Goal: Task Accomplishment & Management: Complete application form

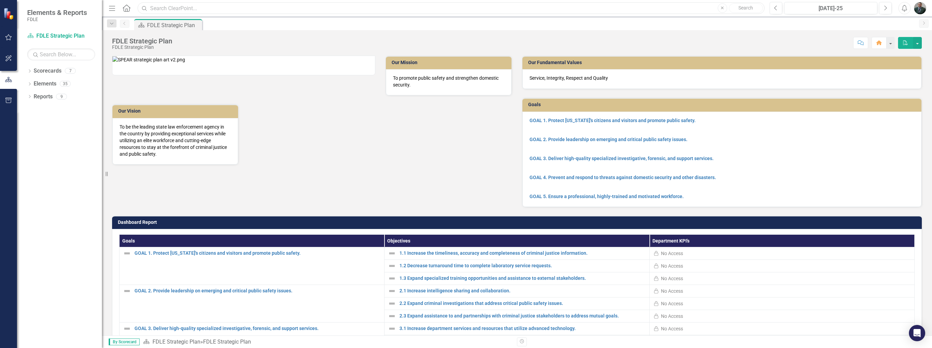
click at [191, 11] on input "text" at bounding box center [451, 8] width 627 height 12
type input "CIT"
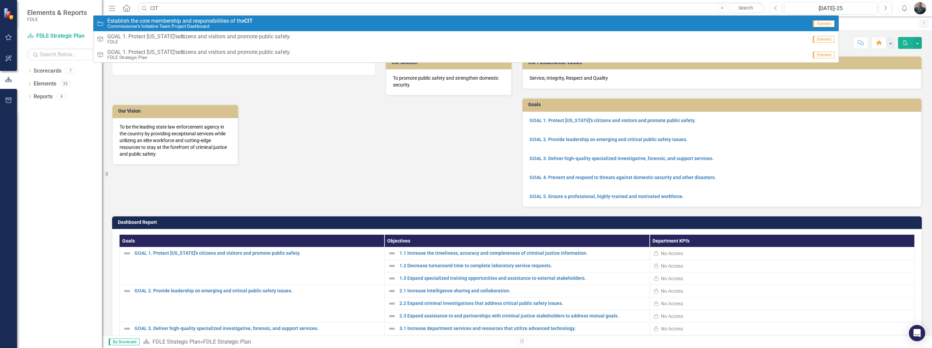
click at [220, 25] on small "Commissioner's Initiative Team Project Dashboard" at bounding box center [179, 26] width 145 height 5
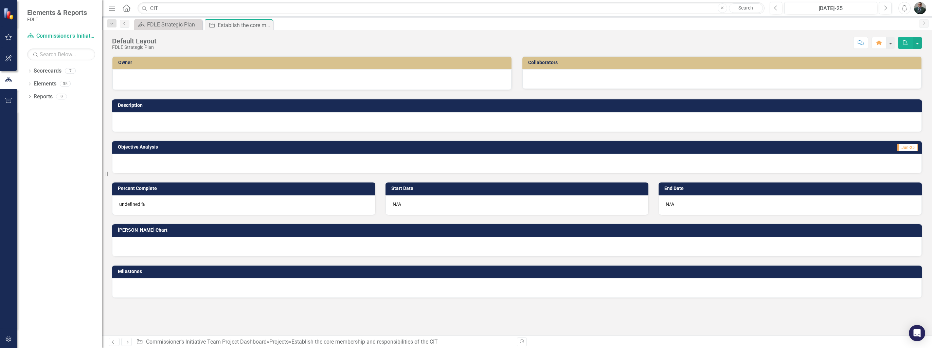
click at [175, 343] on link "Commissioner's Initiative Team Project Dashboard" at bounding box center [206, 342] width 121 height 6
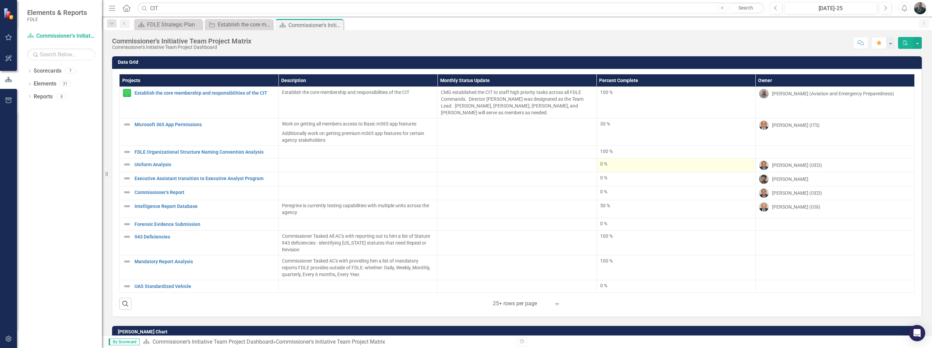
click at [666, 163] on div "0 %" at bounding box center [676, 164] width 152 height 7
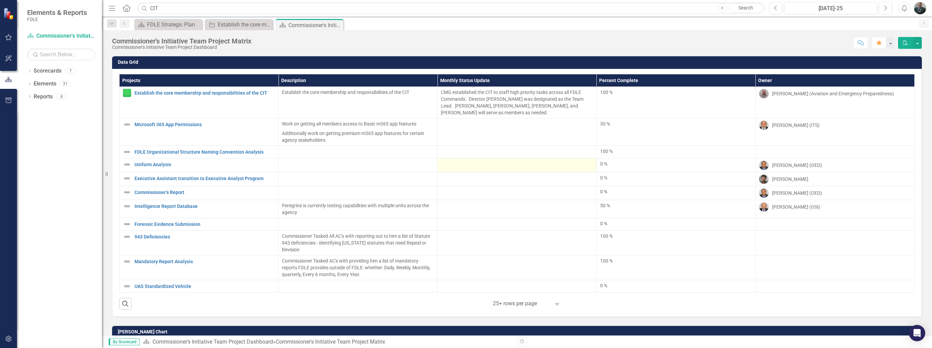
click at [535, 169] on td at bounding box center [516, 166] width 159 height 14
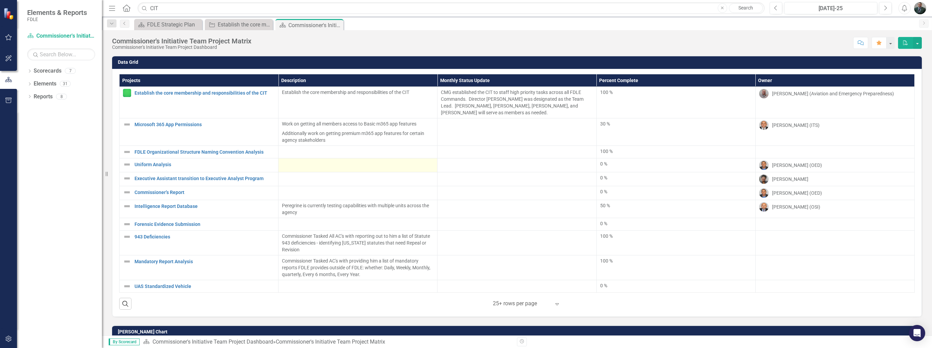
click at [295, 164] on div at bounding box center [358, 165] width 152 height 8
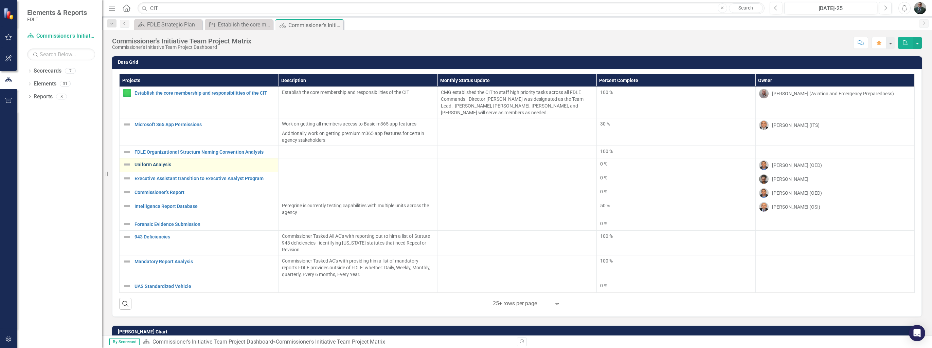
click at [165, 165] on link "Uniform Analysis" at bounding box center [204, 164] width 140 height 5
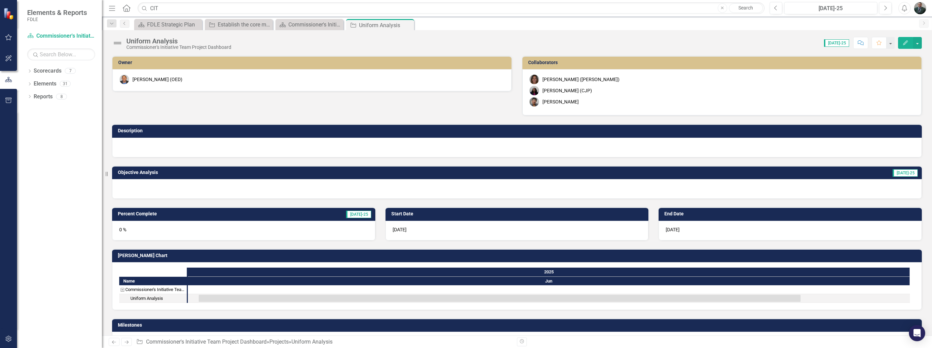
click at [196, 145] on div at bounding box center [517, 148] width 810 height 20
click at [234, 150] on div at bounding box center [517, 148] width 810 height 20
click at [166, 148] on div at bounding box center [517, 148] width 810 height 20
click at [168, 149] on div at bounding box center [517, 148] width 810 height 20
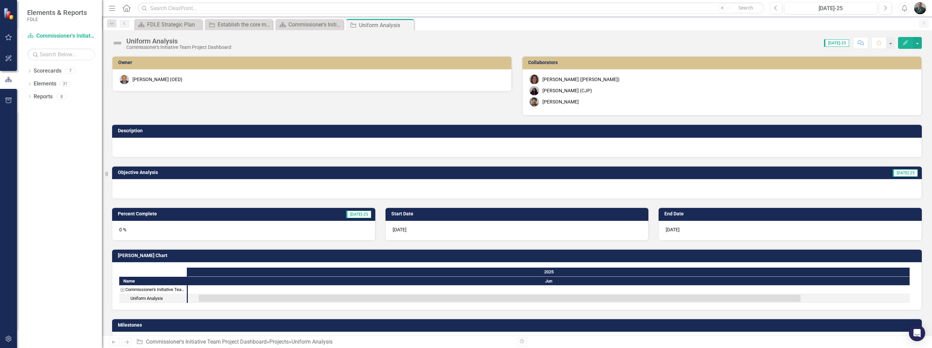
click at [170, 149] on div at bounding box center [517, 148] width 810 height 20
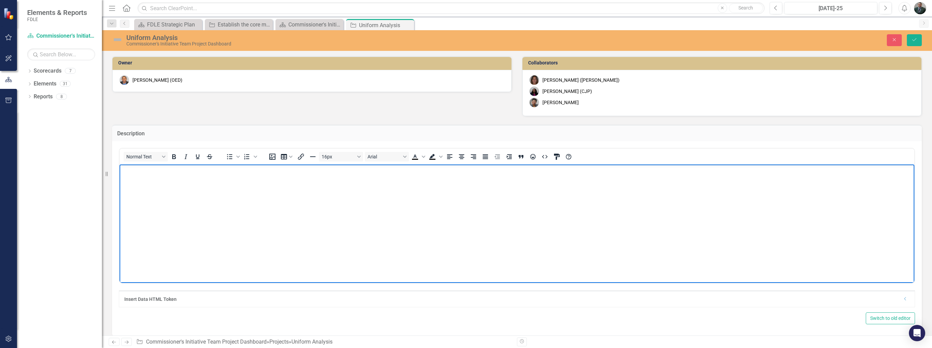
click at [223, 172] on p "Rich Text Area. Press ALT-0 for help." at bounding box center [516, 170] width 791 height 8
click at [134, 171] on p "Rich Text Area. Press ALT-0 for help." at bounding box center [516, 170] width 791 height 8
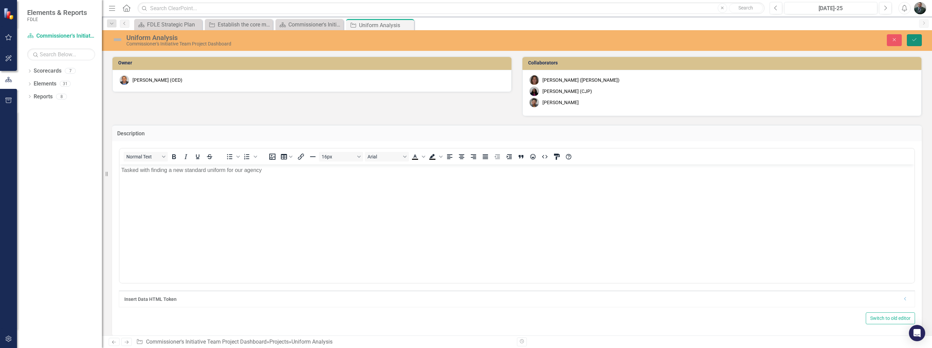
click at [913, 42] on icon "Save" at bounding box center [914, 39] width 6 height 5
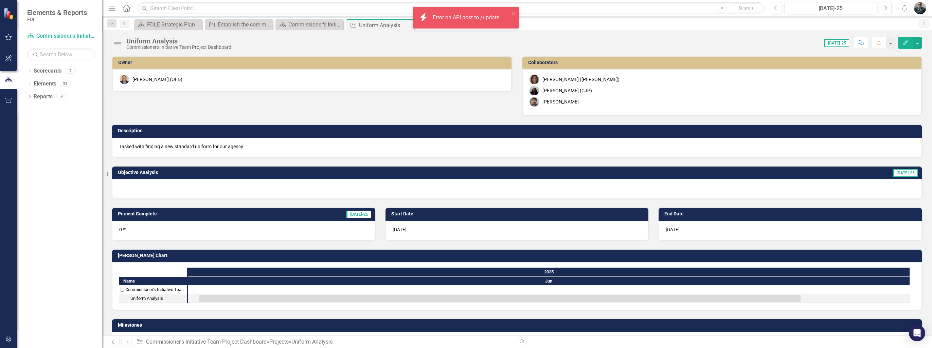
click at [139, 231] on div "0 %" at bounding box center [243, 231] width 263 height 20
click at [143, 232] on div "0 %" at bounding box center [243, 231] width 263 height 20
click at [130, 227] on div "0 %" at bounding box center [243, 231] width 263 height 20
click at [325, 224] on div "0 %" at bounding box center [243, 231] width 263 height 20
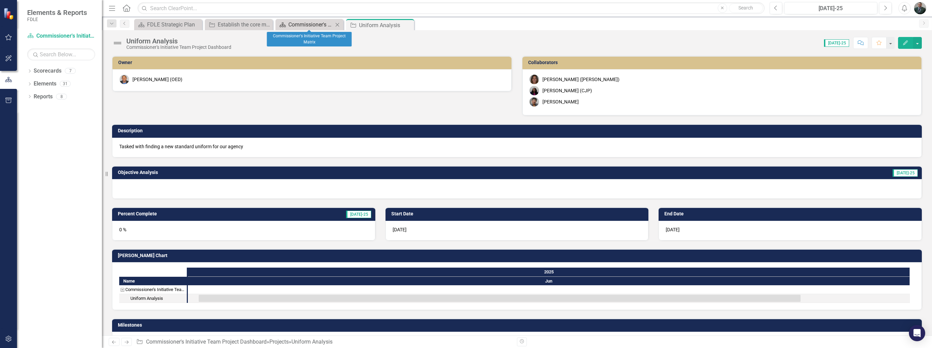
click at [299, 22] on div "Commissioner's Initiative Team Project Matrix" at bounding box center [310, 24] width 45 height 8
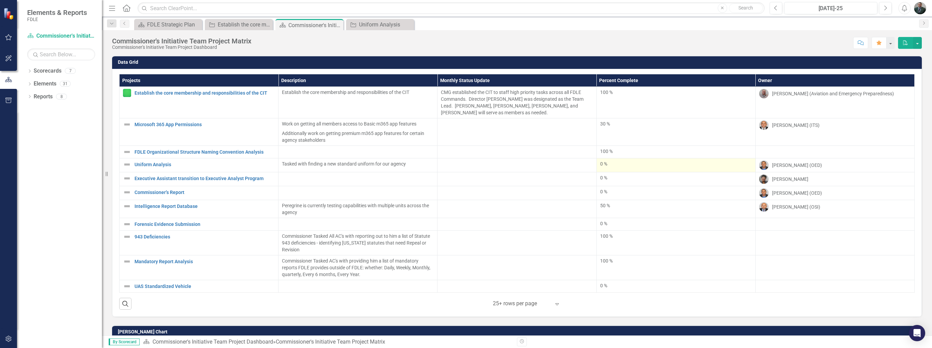
click at [620, 162] on div "0 %" at bounding box center [676, 164] width 152 height 7
click at [602, 163] on div "0 %" at bounding box center [676, 164] width 152 height 7
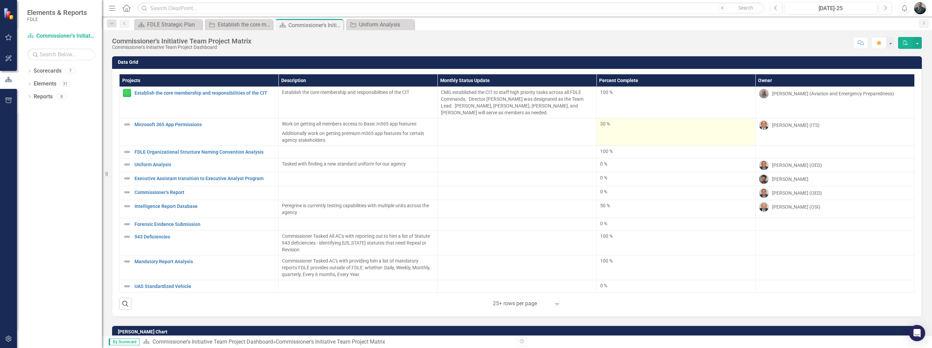
click at [602, 146] on td "30 %" at bounding box center [675, 133] width 159 height 28
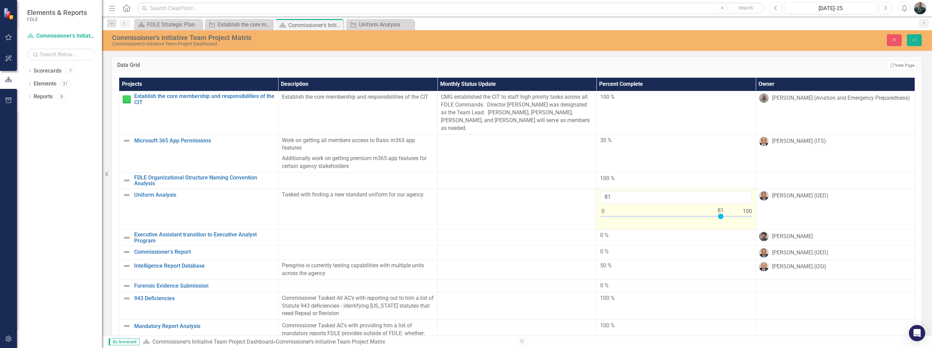
type input "80"
drag, startPoint x: 600, startPoint y: 207, endPoint x: 717, endPoint y: 204, distance: 116.9
click at [717, 214] on div at bounding box center [719, 216] width 5 height 5
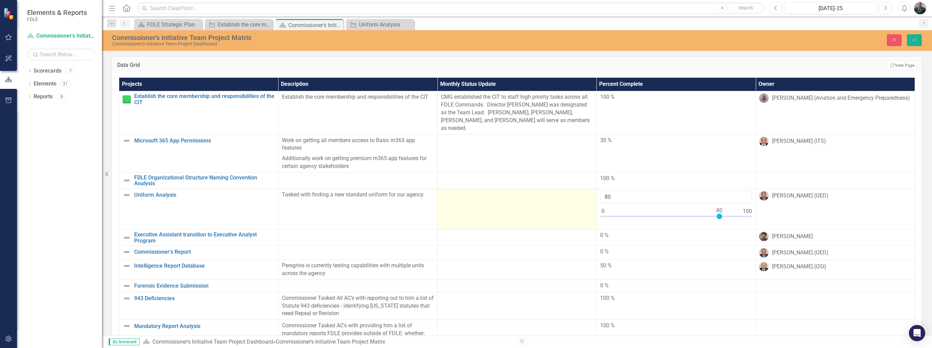
click at [508, 196] on td at bounding box center [516, 209] width 159 height 41
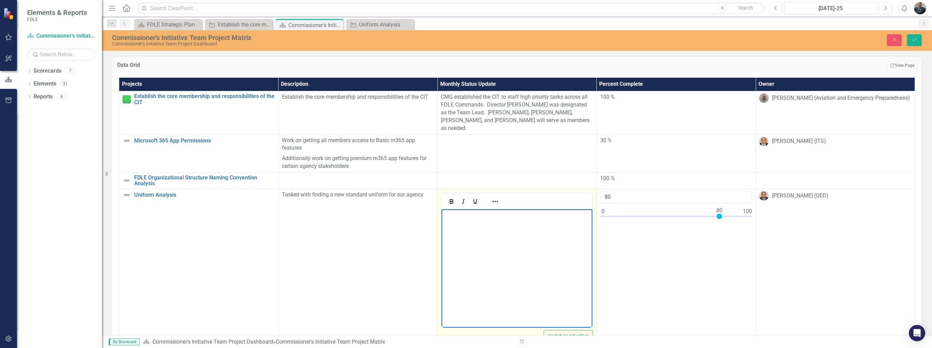
click at [498, 223] on body "Rich Text Area. Press ALT-0 for help." at bounding box center [517, 261] width 151 height 102
drag, startPoint x: 497, startPoint y: 222, endPoint x: 494, endPoint y: 218, distance: 5.5
click at [494, 218] on p "In process of trying on different sizes for Commissioner- once he approves they…" at bounding box center [516, 219] width 147 height 16
click at [568, 225] on p "In process of trying on different sizes for Commissioner- once he approves they…" at bounding box center [516, 219] width 147 height 16
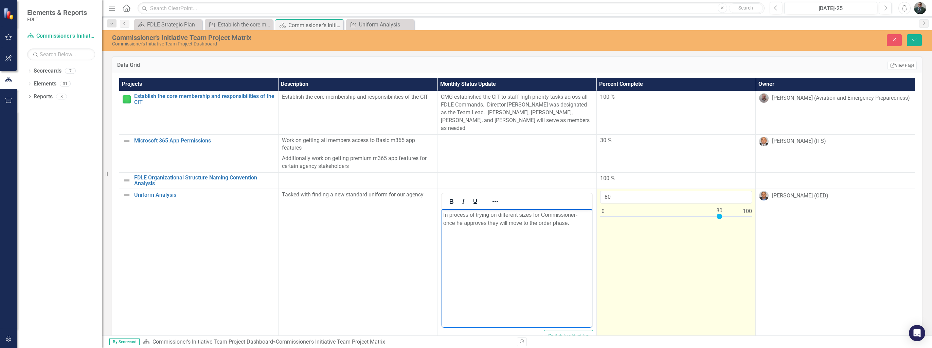
scroll to position [68, 0]
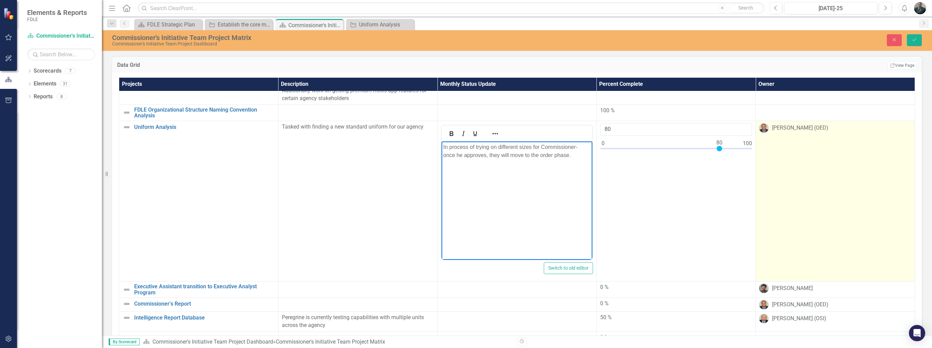
click at [827, 164] on td "[PERSON_NAME] (OED)" at bounding box center [835, 201] width 159 height 161
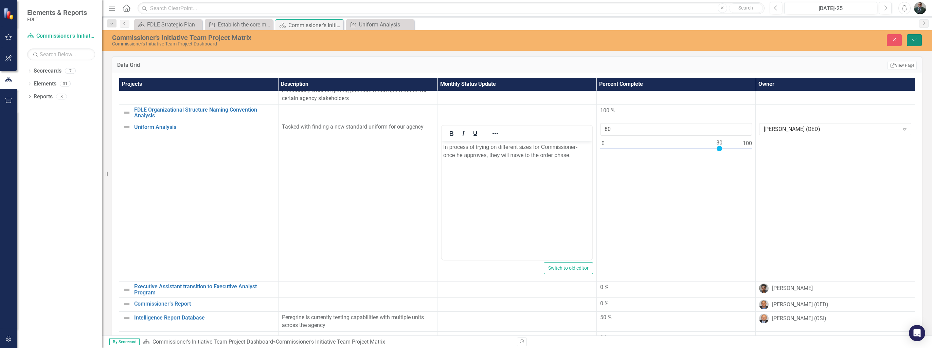
click at [910, 44] on button "Save" at bounding box center [914, 40] width 15 height 12
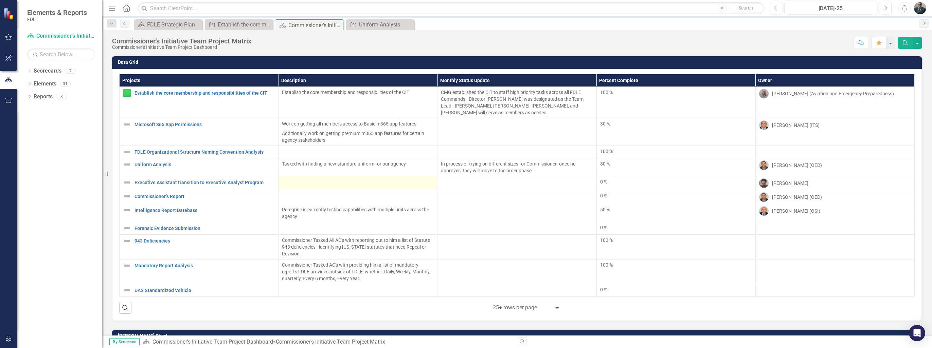
click at [329, 185] on div at bounding box center [358, 183] width 152 height 8
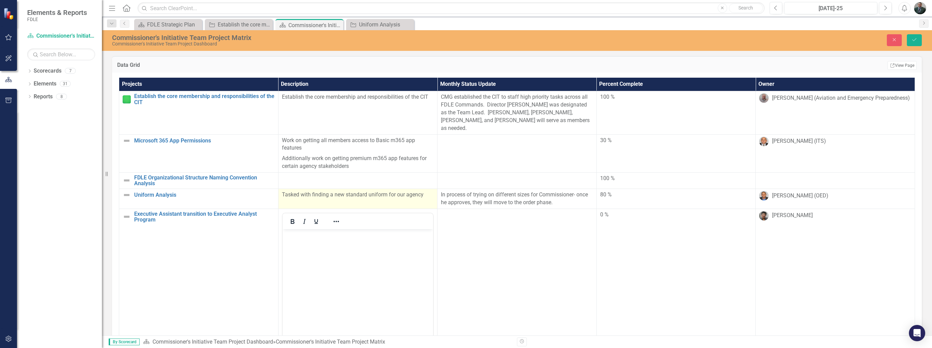
scroll to position [0, 0]
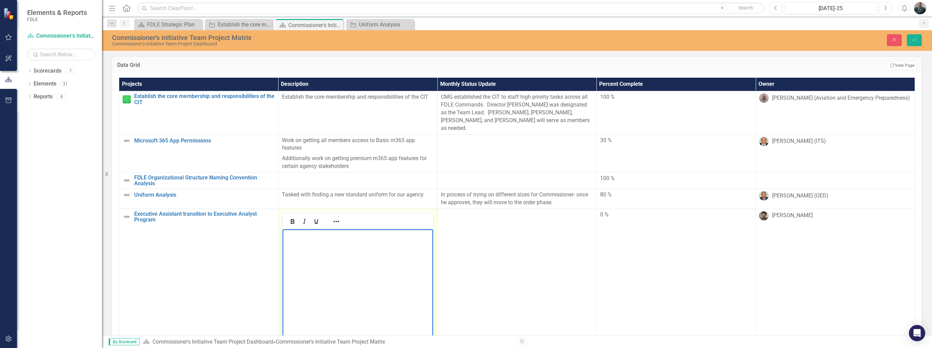
click at [335, 240] on body "Rich Text Area. Press ALT-0 for help." at bounding box center [357, 280] width 151 height 102
click at [912, 40] on icon "Save" at bounding box center [914, 39] width 6 height 5
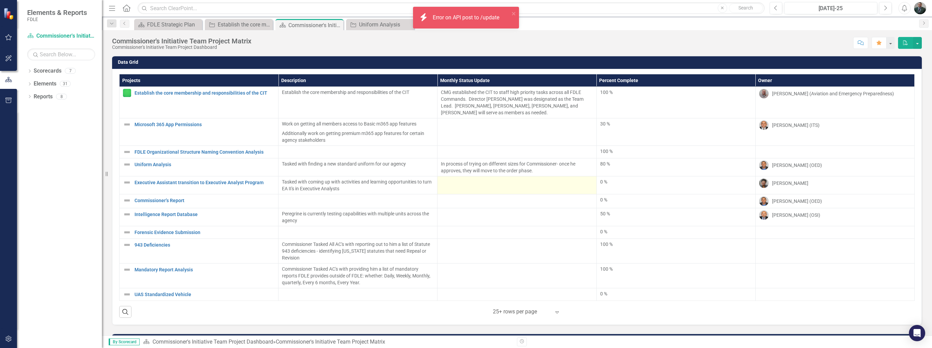
click at [484, 179] on div at bounding box center [517, 183] width 152 height 8
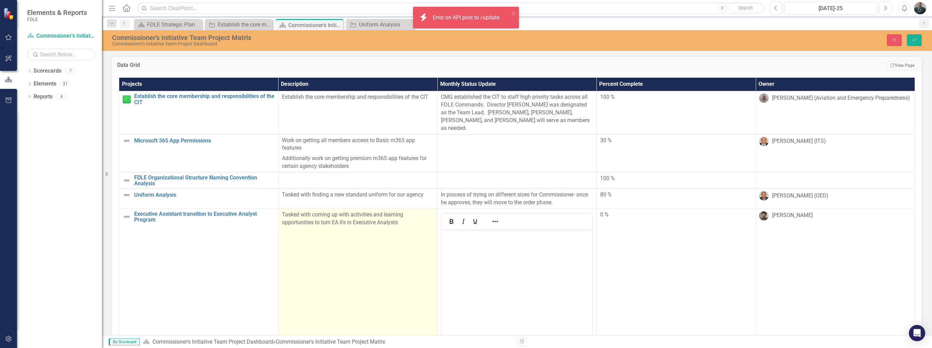
click at [401, 218] on p "Tasked with coming up with activities and learning opportunities to turn EA II'…" at bounding box center [358, 219] width 152 height 16
click at [401, 218] on td "Tasked with coming up with activities and learning opportunities to turn EA II'…" at bounding box center [357, 289] width 159 height 161
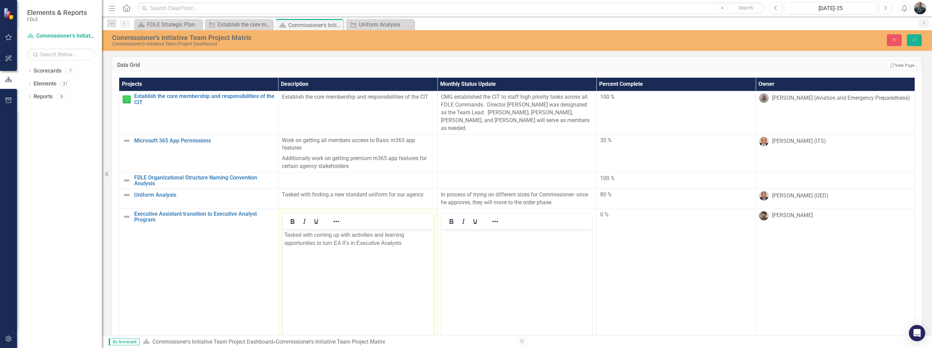
click at [411, 249] on body "Tasked with coming up with activities and learning opportunities to turn EA II'…" at bounding box center [357, 280] width 151 height 102
click at [916, 43] on button "Save" at bounding box center [914, 40] width 15 height 12
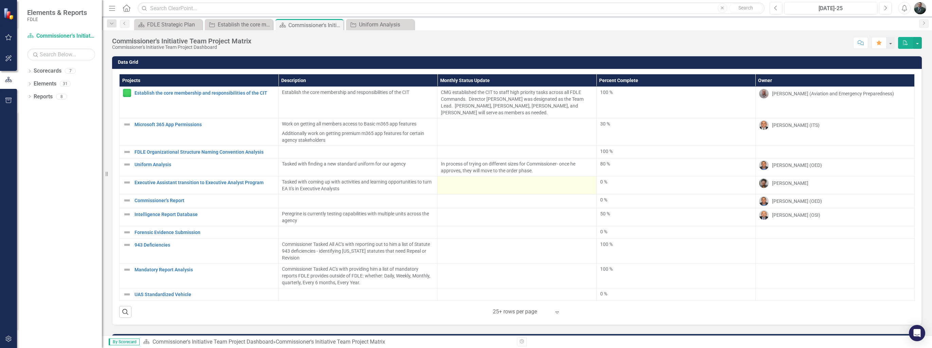
click at [479, 187] on td at bounding box center [516, 186] width 159 height 18
click at [480, 186] on div at bounding box center [517, 183] width 152 height 8
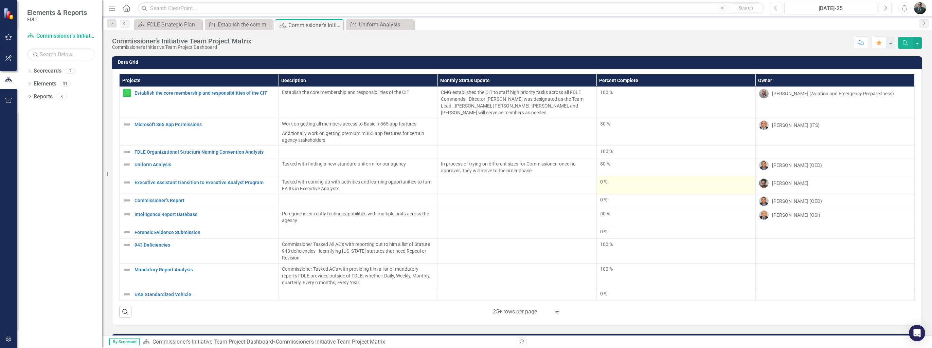
click at [604, 185] on div "0 %" at bounding box center [676, 183] width 152 height 8
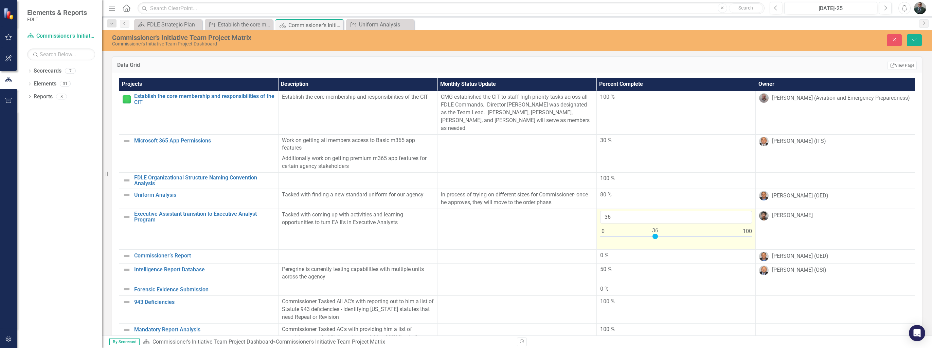
type input "35"
drag, startPoint x: 599, startPoint y: 227, endPoint x: 650, endPoint y: 225, distance: 51.3
click at [651, 234] on div at bounding box center [653, 236] width 5 height 5
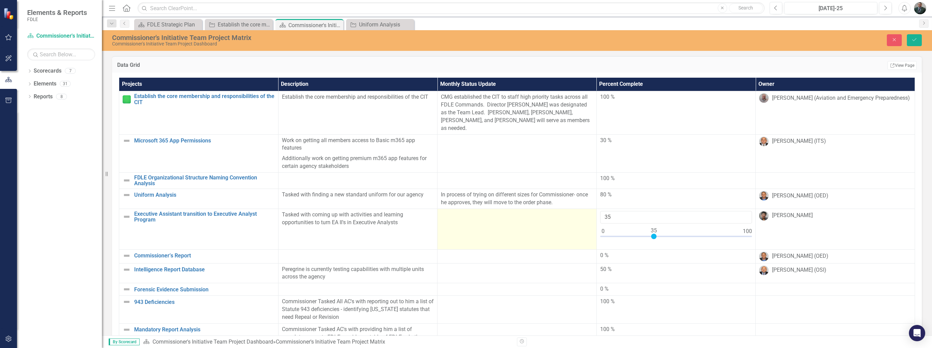
click at [507, 218] on td at bounding box center [516, 229] width 159 height 41
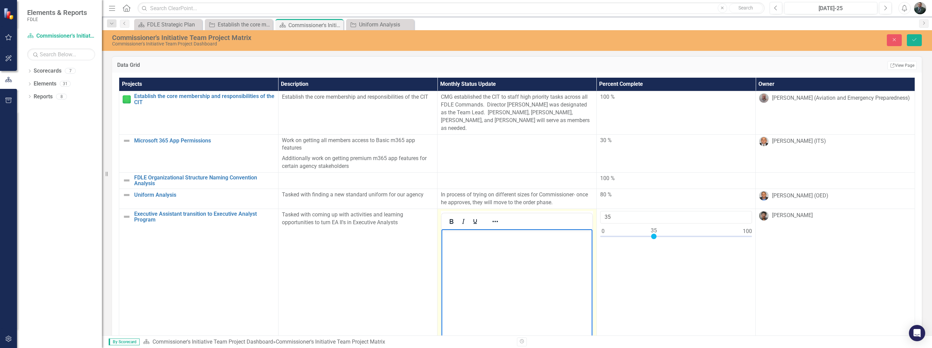
click at [502, 252] on body "Rich Text Area. Press ALT-0 for help." at bounding box center [517, 280] width 151 height 102
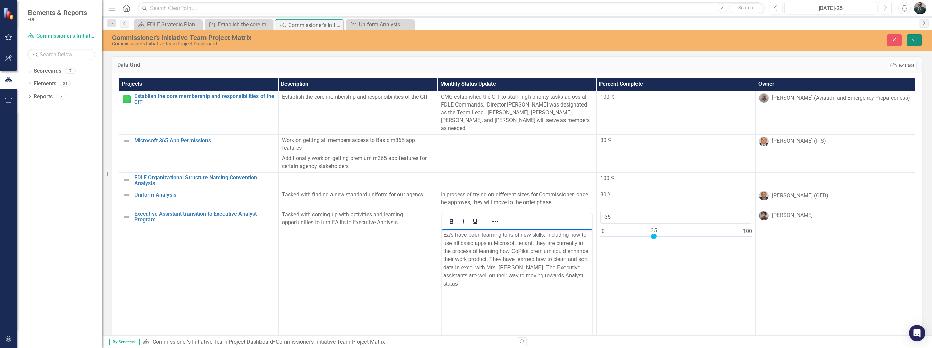
click at [912, 39] on icon "Save" at bounding box center [914, 39] width 6 height 5
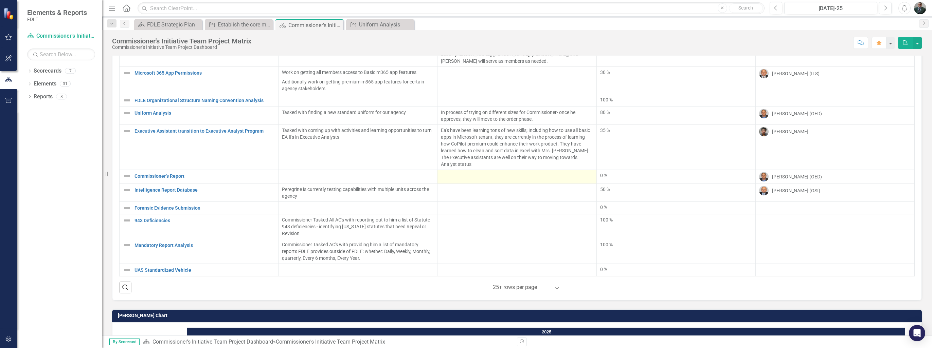
scroll to position [68, 0]
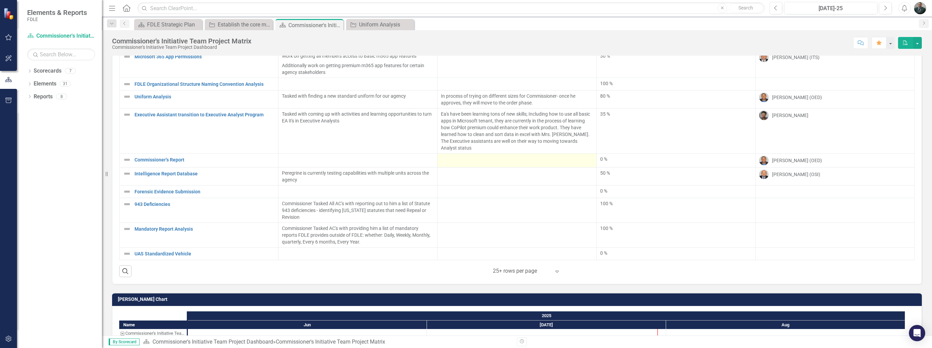
click at [460, 163] on div at bounding box center [517, 160] width 152 height 8
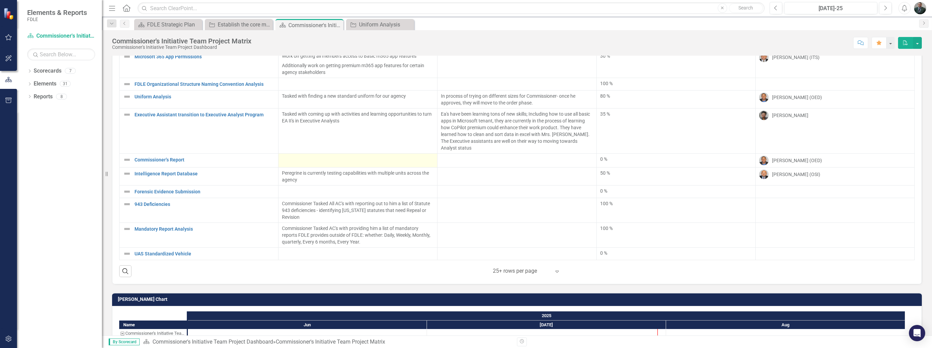
click at [389, 158] on div at bounding box center [358, 160] width 152 height 8
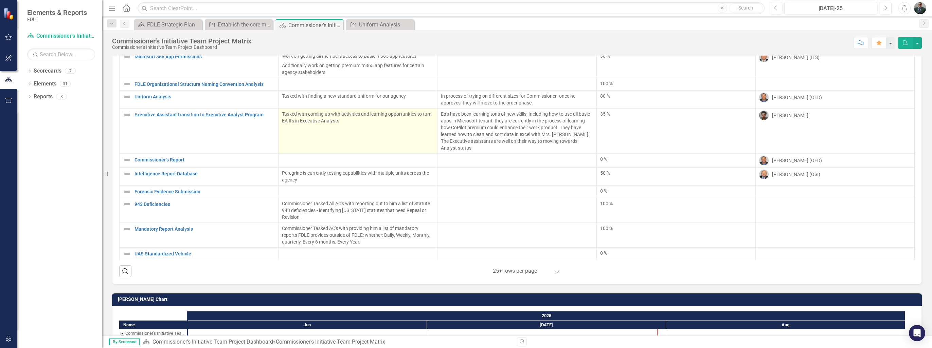
click at [390, 158] on div at bounding box center [358, 160] width 152 height 8
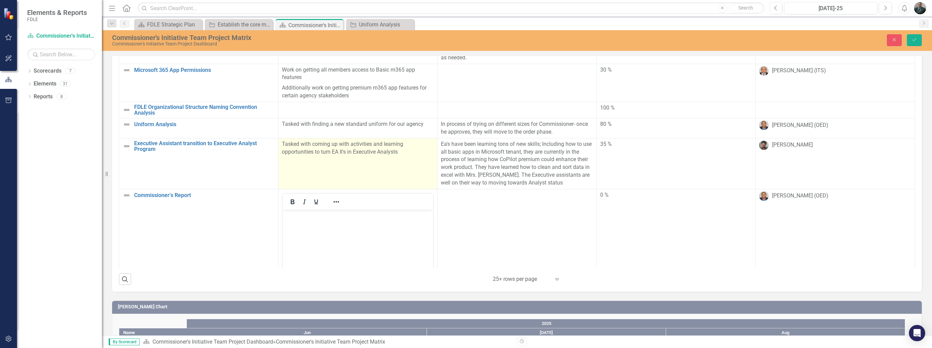
scroll to position [0, 0]
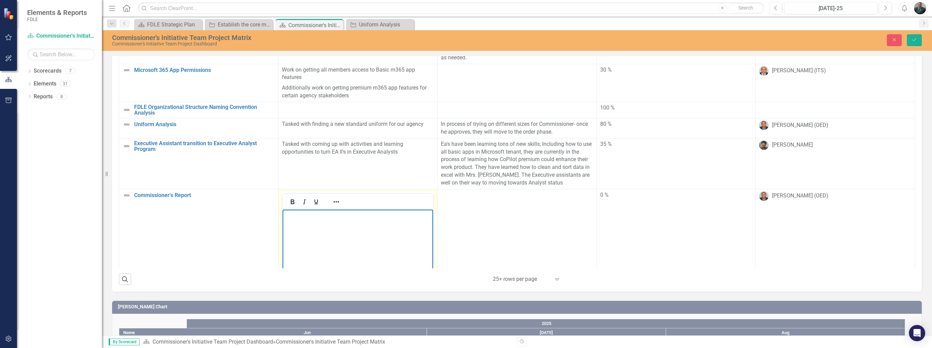
click at [331, 224] on body "Rich Text Area. Press ALT-0 for help." at bounding box center [357, 261] width 151 height 102
click at [284, 214] on p "Commissioner Reporting tool back online" at bounding box center [357, 215] width 147 height 8
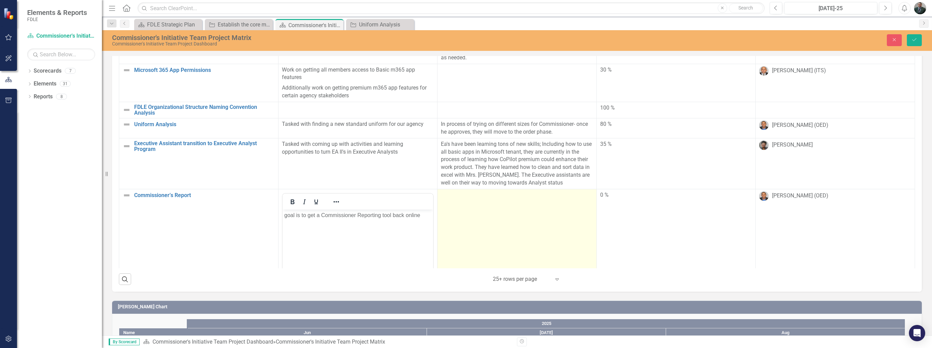
click at [496, 196] on td at bounding box center [516, 283] width 159 height 188
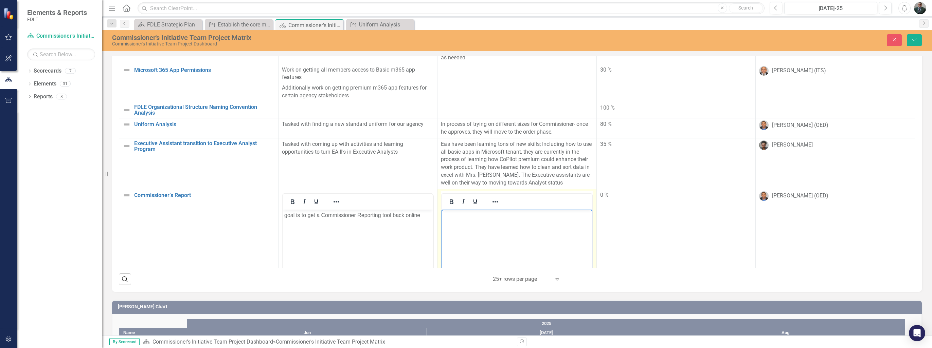
click at [507, 227] on body "Rich Text Area. Press ALT-0 for help." at bounding box center [517, 261] width 151 height 102
click at [917, 39] on button "Save" at bounding box center [914, 40] width 15 height 12
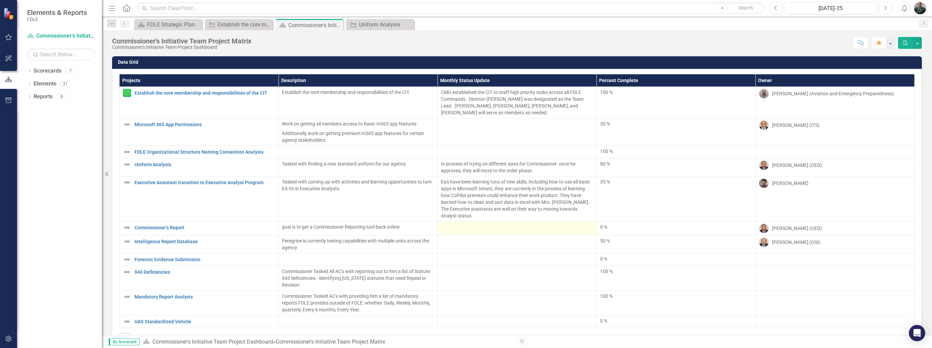
click at [513, 230] on div at bounding box center [517, 228] width 152 height 8
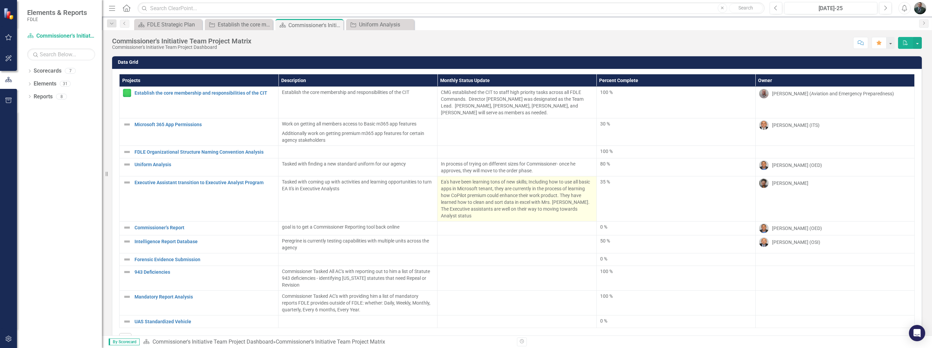
click at [514, 230] on div at bounding box center [517, 228] width 152 height 8
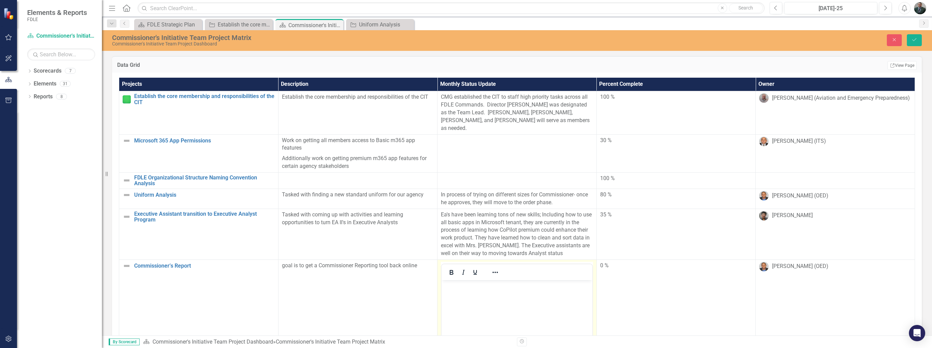
scroll to position [102, 0]
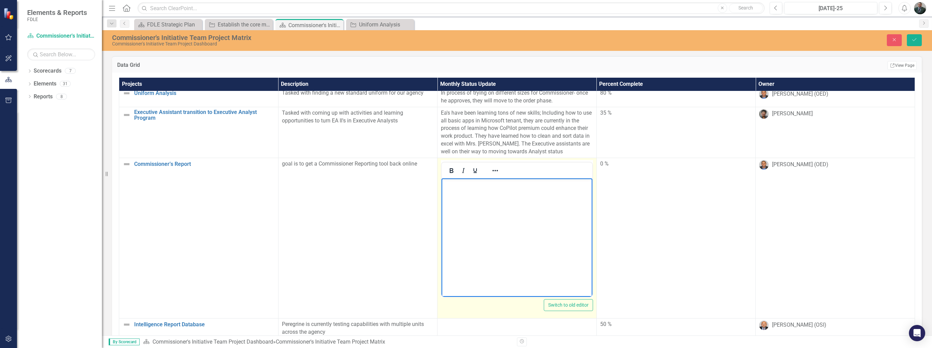
click at [507, 197] on body "Rich Text Area. Press ALT-0 for help." at bounding box center [517, 229] width 151 height 102
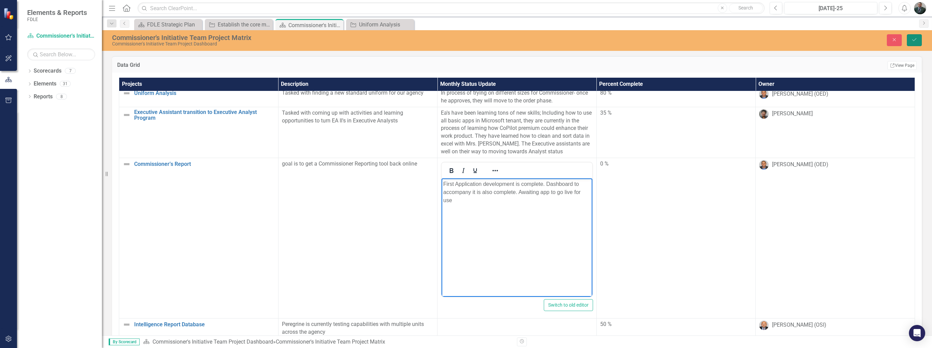
click at [917, 40] on button "Save" at bounding box center [914, 40] width 15 height 12
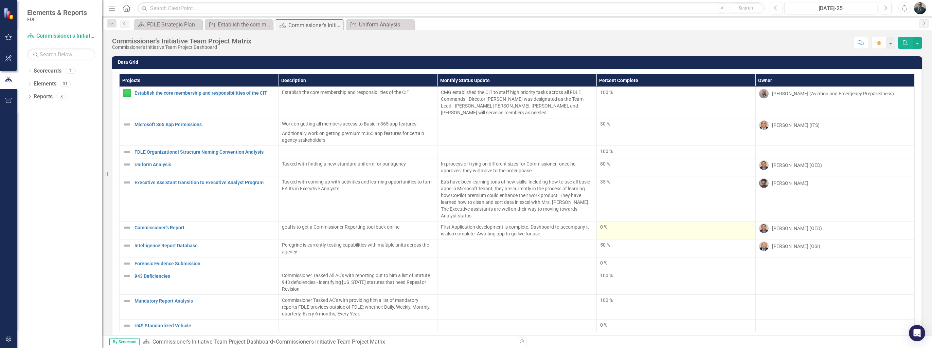
click at [646, 229] on div "0 %" at bounding box center [676, 227] width 152 height 7
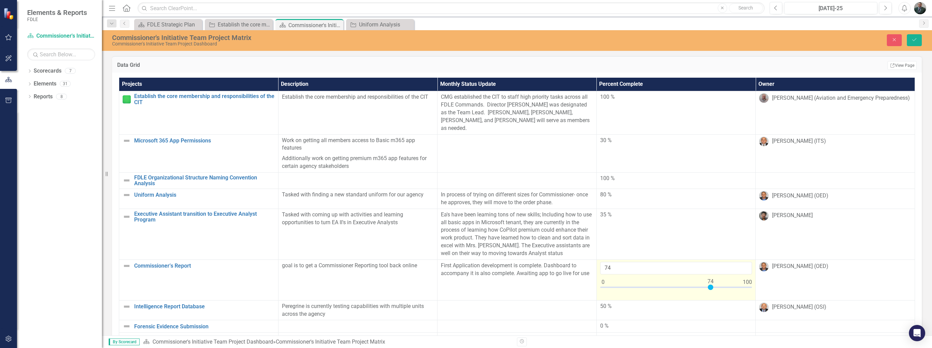
type input "75"
drag, startPoint x: 600, startPoint y: 279, endPoint x: 710, endPoint y: 267, distance: 110.0
click at [710, 267] on div "75" at bounding box center [676, 277] width 152 height 31
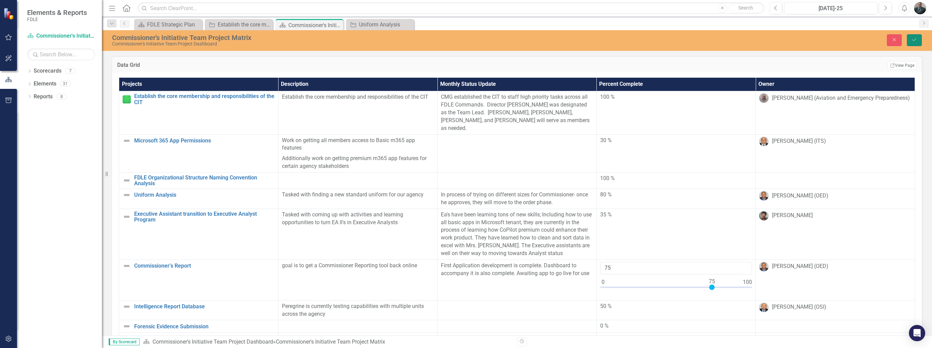
click at [917, 40] on icon "Save" at bounding box center [914, 39] width 6 height 5
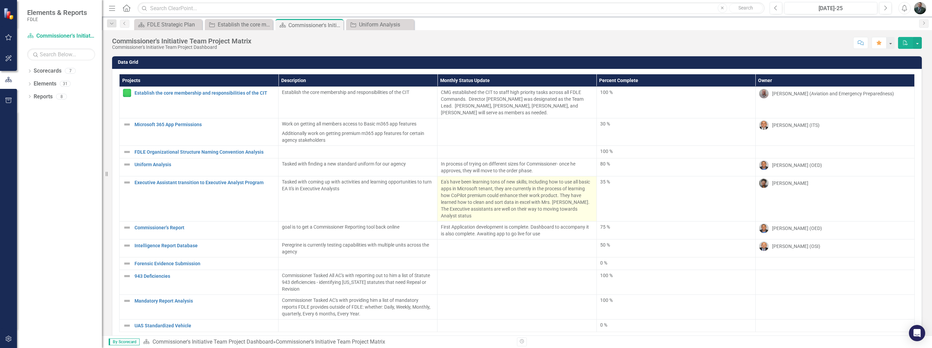
scroll to position [34, 0]
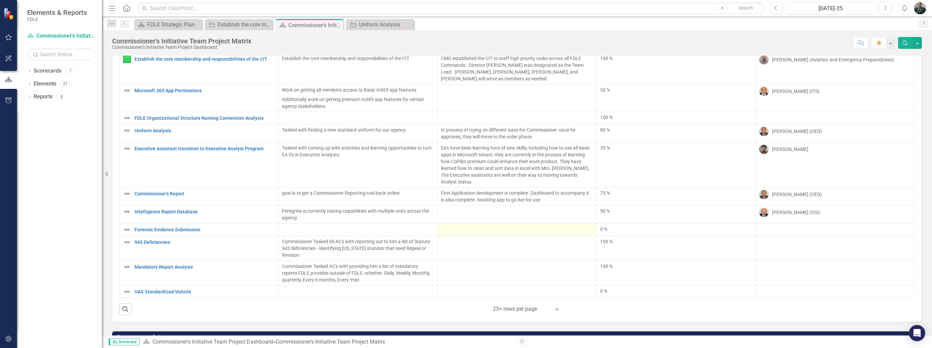
click at [498, 232] on div at bounding box center [517, 230] width 152 height 8
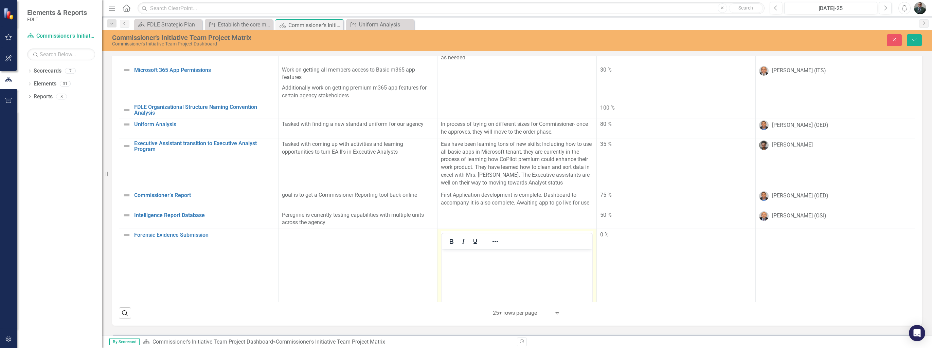
click at [467, 258] on p "Rich Text Area. Press ALT-0 for help." at bounding box center [516, 255] width 147 height 8
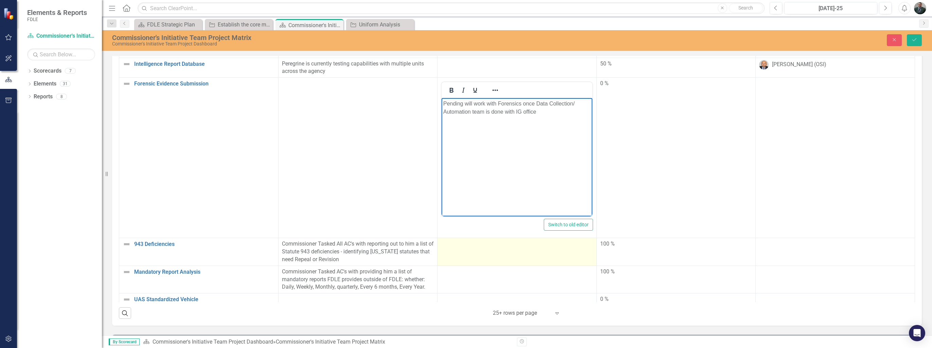
scroll to position [105, 0]
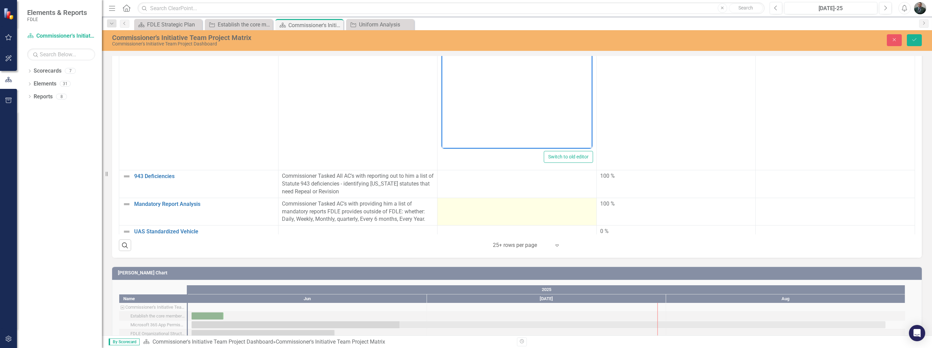
click at [488, 212] on td at bounding box center [516, 212] width 159 height 28
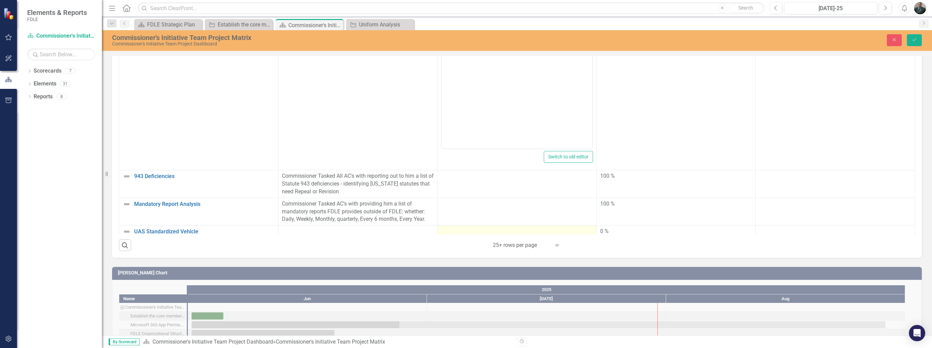
click at [477, 228] on div at bounding box center [517, 232] width 152 height 8
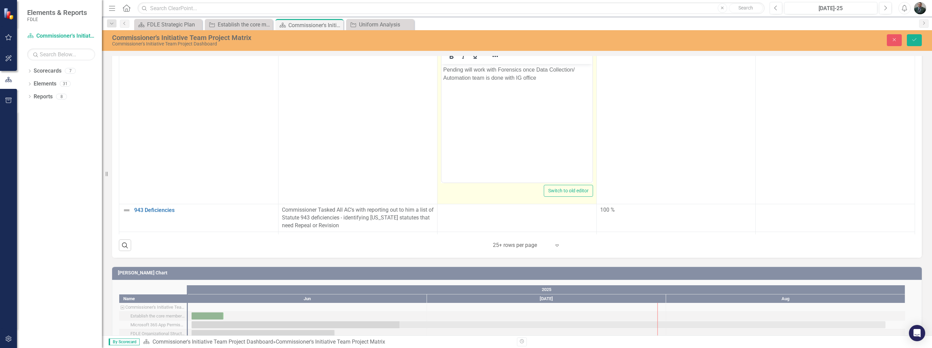
click at [548, 146] on body "Pending will work with Forensics once Data Collection/ Automation team is done …" at bounding box center [517, 115] width 151 height 102
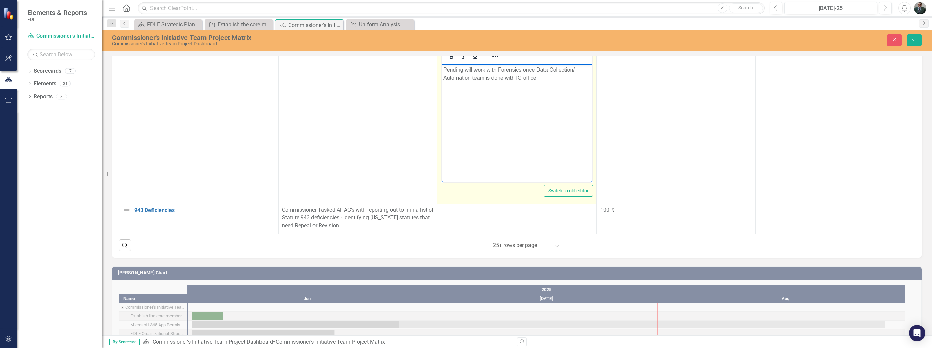
scroll to position [16, 0]
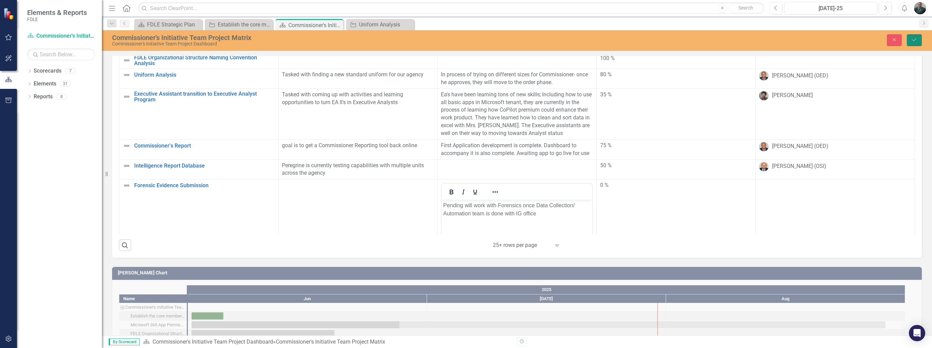
click at [912, 40] on icon "Save" at bounding box center [914, 39] width 6 height 5
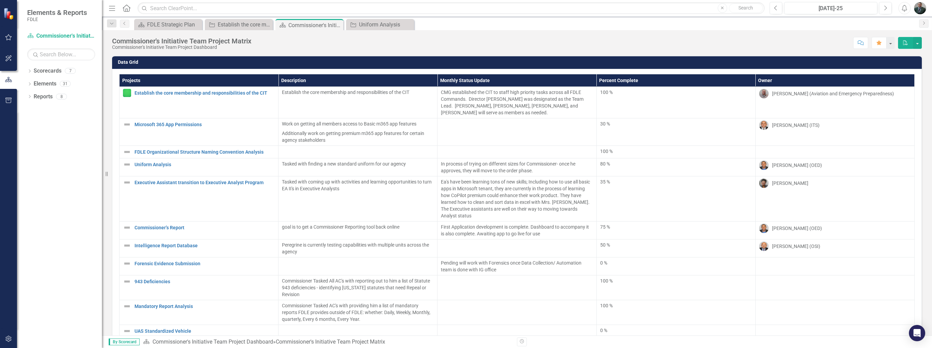
scroll to position [0, 0]
click at [295, 24] on div "Commissioner's Initiative Team Project Matrix" at bounding box center [306, 25] width 36 height 8
click at [299, 27] on div "Commissioner's Initiative Team Project Matrix" at bounding box center [306, 25] width 36 height 8
click at [286, 23] on div "Scorecard Commissioner's Initiative Team Project Matrix Pin Close" at bounding box center [309, 25] width 65 height 8
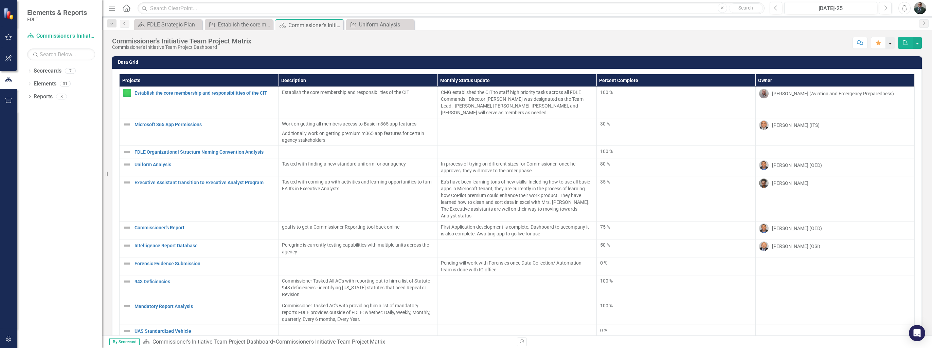
click at [894, 41] on button "button" at bounding box center [890, 43] width 9 height 12
click at [920, 42] on button "button" at bounding box center [917, 43] width 9 height 12
click at [777, 34] on div "Commissioner's Initiative Team Project Matrix Commissioner's Initiative Team Pr…" at bounding box center [517, 40] width 830 height 20
click at [916, 338] on div "Open Intercom Messenger" at bounding box center [917, 334] width 18 height 18
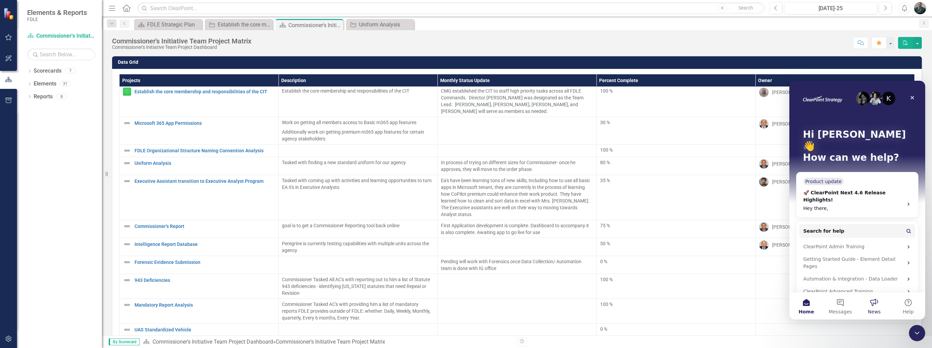
scroll to position [0, 0]
click at [840, 307] on button "Messages" at bounding box center [840, 306] width 34 height 27
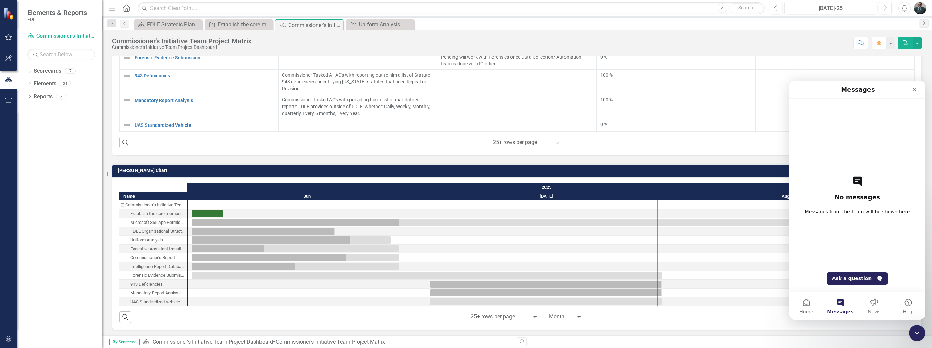
click at [253, 343] on link "Commissioner's Initiative Team Project Dashboard" at bounding box center [212, 342] width 121 height 6
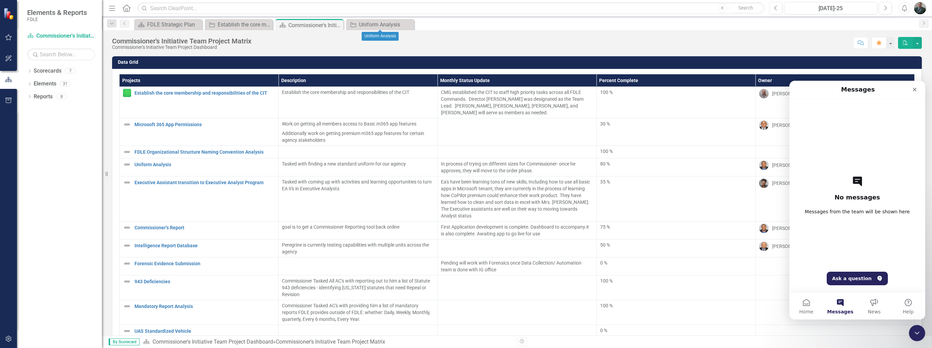
drag, startPoint x: 408, startPoint y: 24, endPoint x: 390, endPoint y: 29, distance: 18.6
click at [0, 0] on icon "Close" at bounding box center [0, 0] width 0 height 0
click at [268, 23] on icon at bounding box center [267, 25] width 4 height 4
click at [199, 23] on icon "Close" at bounding box center [196, 24] width 7 height 5
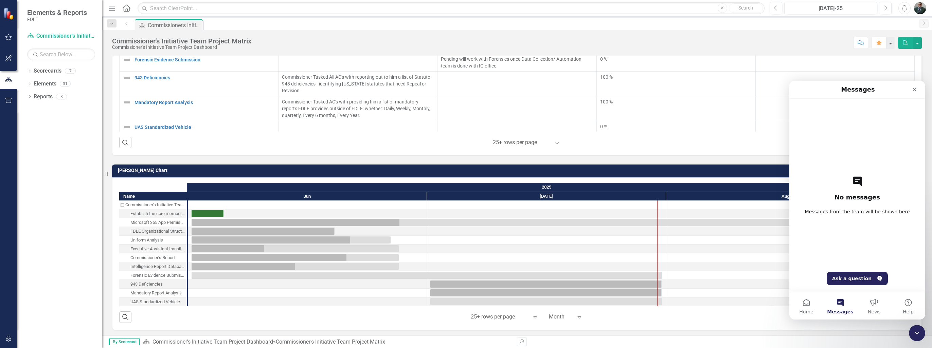
scroll to position [1, 0]
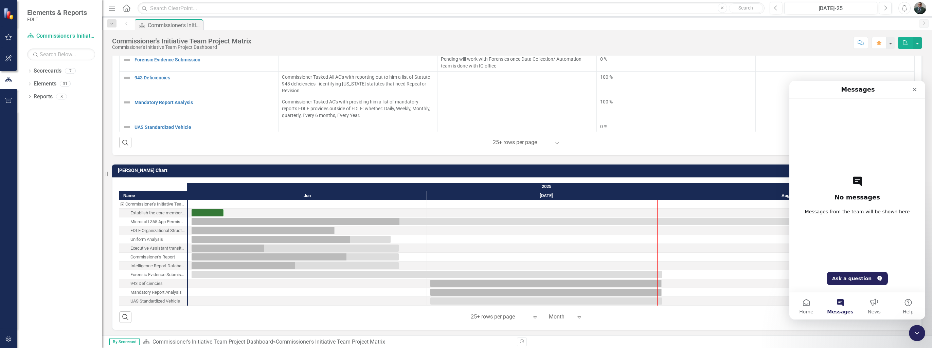
click at [191, 344] on link "Commissioner's Initiative Team Project Dashboard" at bounding box center [212, 342] width 121 height 6
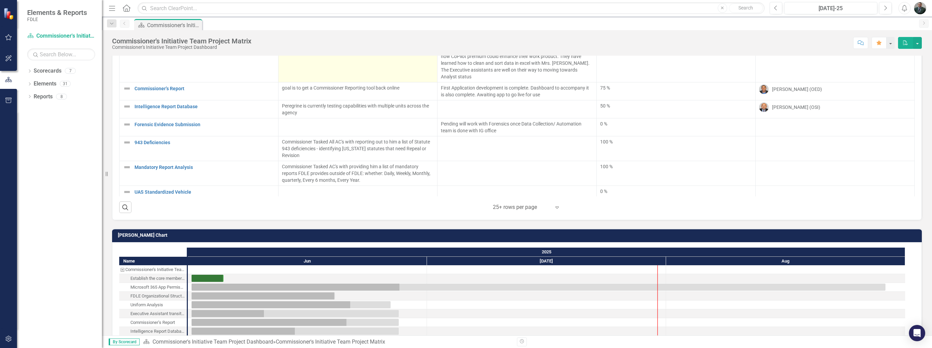
scroll to position [204, 0]
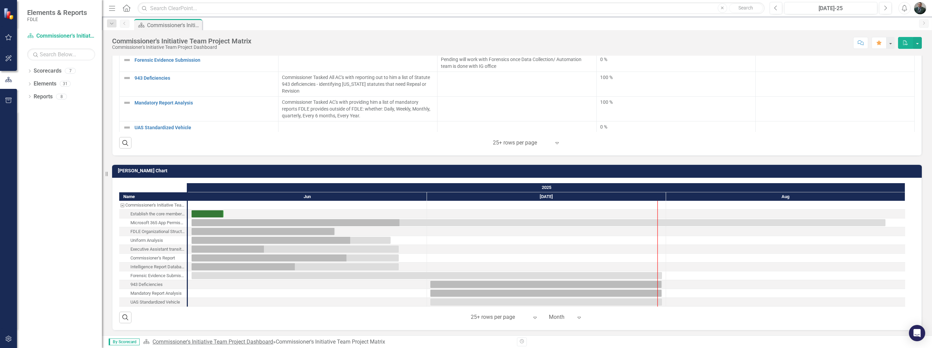
click at [217, 340] on link "Commissioner's Initiative Team Project Dashboard" at bounding box center [212, 342] width 121 height 6
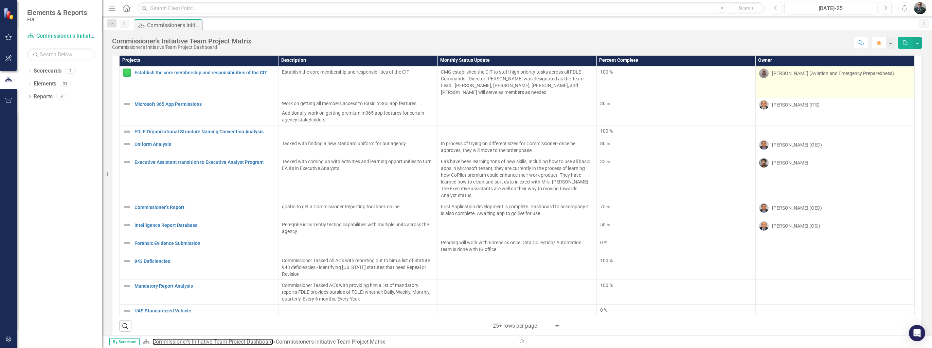
scroll to position [0, 0]
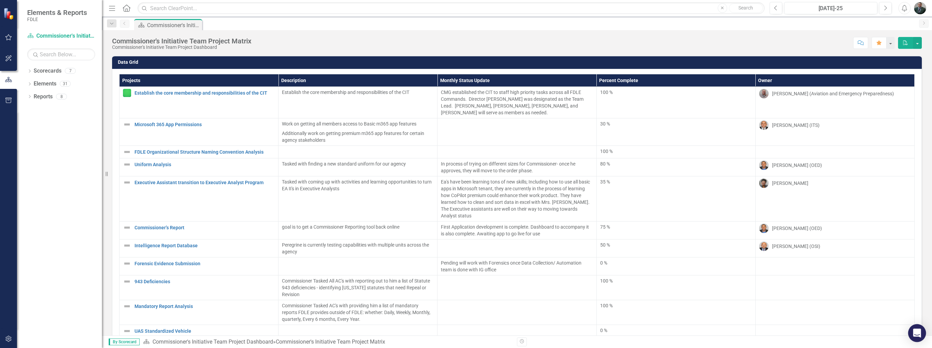
click at [918, 332] on icon "Open Intercom Messenger" at bounding box center [917, 333] width 8 height 9
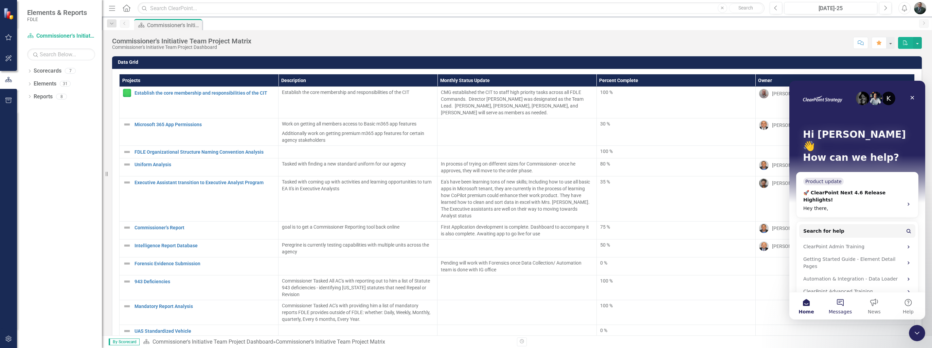
click at [849, 306] on button "Messages" at bounding box center [840, 306] width 34 height 27
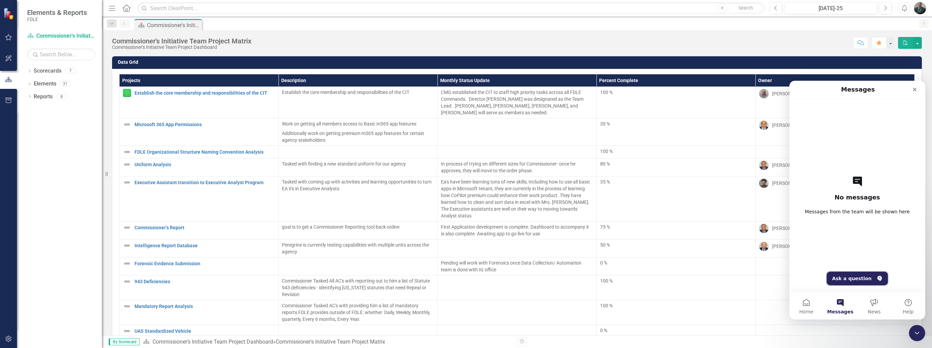
click at [860, 275] on button "Ask a question" at bounding box center [857, 279] width 61 height 14
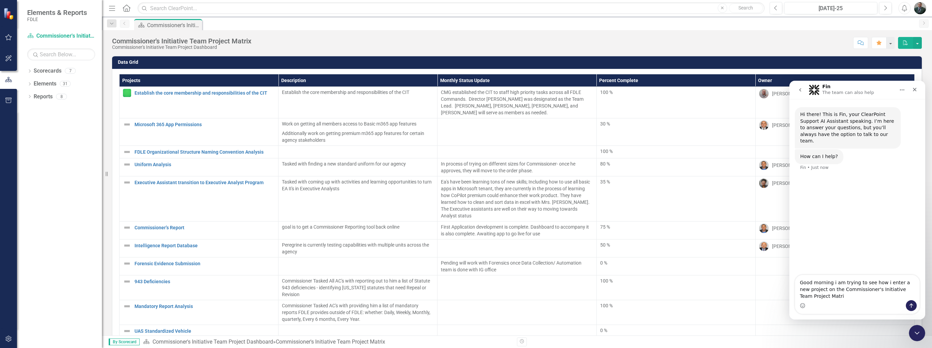
type textarea "Good morning i am trying to see how i enter a new project on the Commissioner's…"
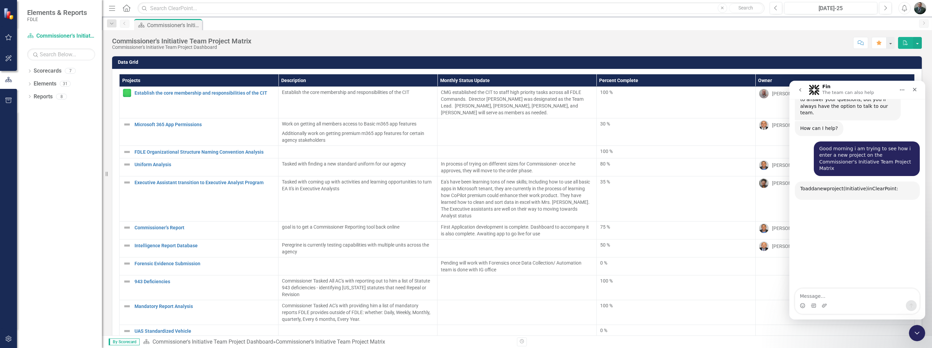
scroll to position [65, 0]
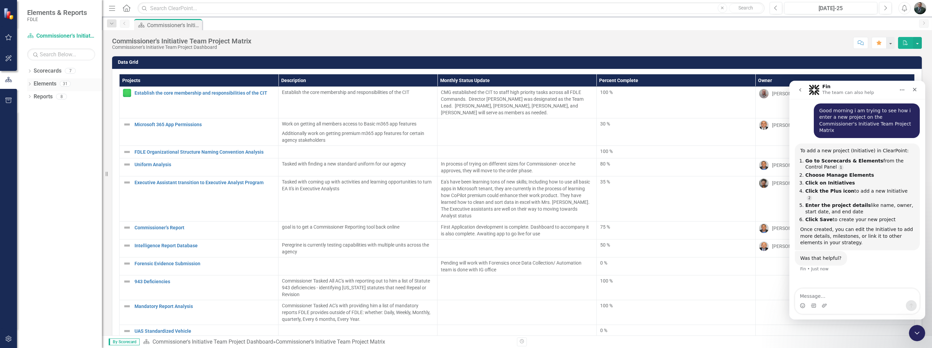
click at [34, 85] on link "Elements" at bounding box center [45, 84] width 23 height 8
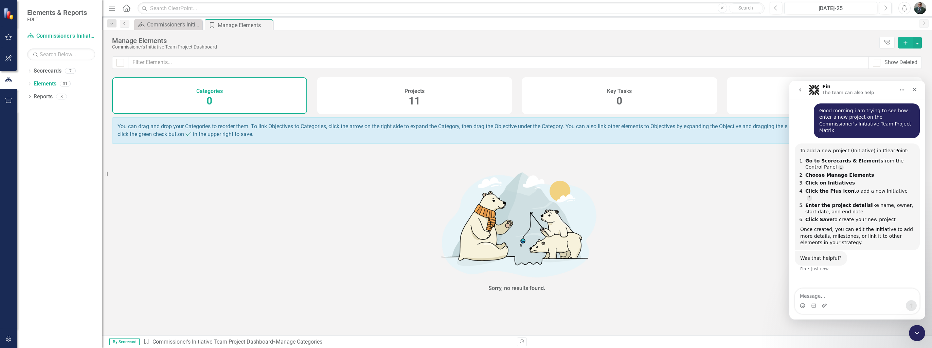
click at [395, 96] on div "Projects 11" at bounding box center [414, 95] width 195 height 37
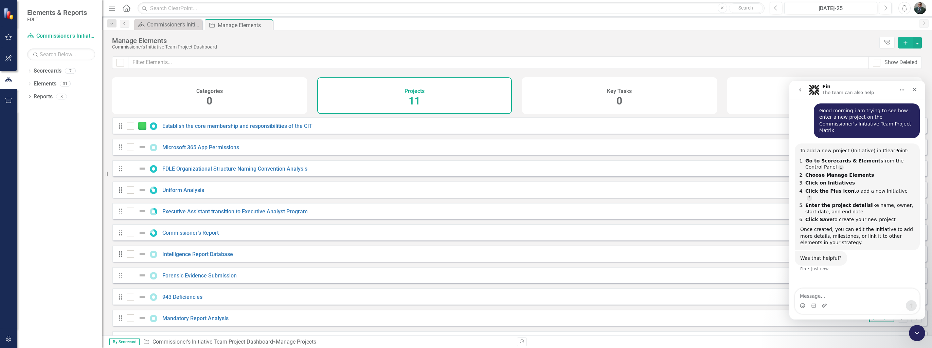
click at [906, 40] on icon "Add" at bounding box center [905, 42] width 6 height 5
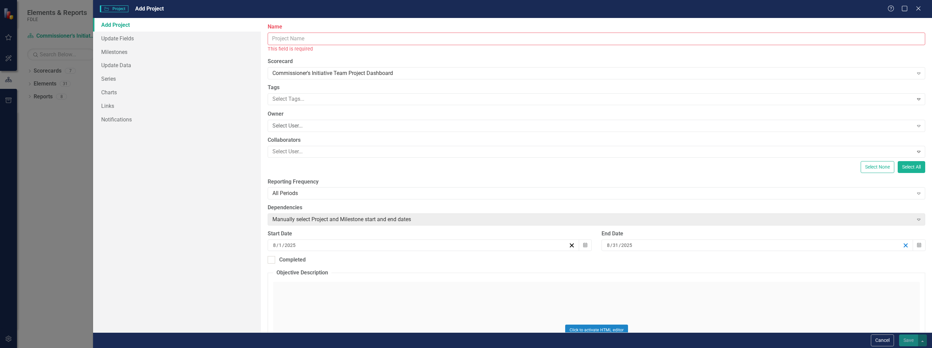
click at [904, 245] on line "button" at bounding box center [906, 246] width 4 height 4
click at [317, 42] on input "Name" at bounding box center [597, 39] width 658 height 13
drag, startPoint x: 66, startPoint y: 142, endPoint x: 73, endPoint y: 143, distance: 7.9
click at [66, 142] on div "Project Project Add Project Help Maximize Close Add Project Update Fields Miles…" at bounding box center [466, 174] width 932 height 348
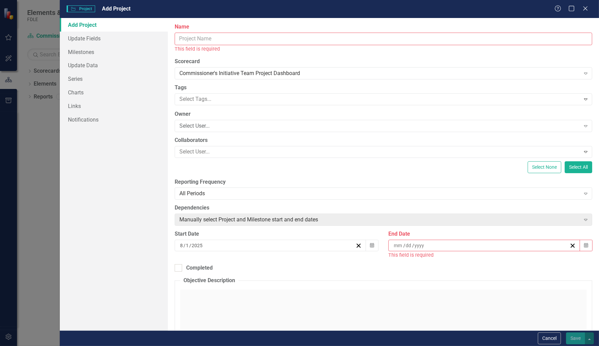
click at [245, 40] on input "Name" at bounding box center [383, 39] width 417 height 13
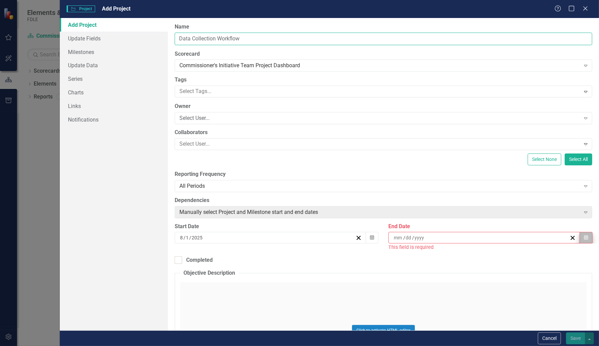
type input "Data Collection Workflow"
click at [584, 237] on button "Calendar" at bounding box center [585, 238] width 13 height 12
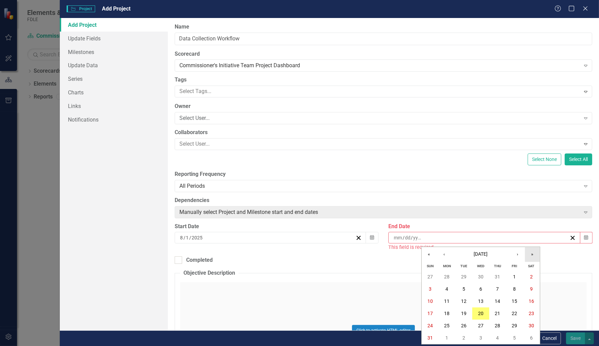
click at [529, 256] on button "»" at bounding box center [532, 254] width 15 height 15
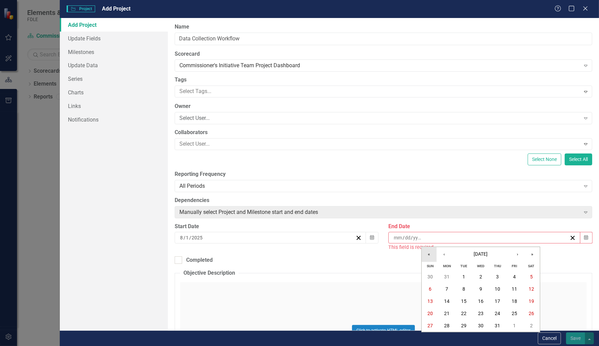
click at [430, 256] on button "«" at bounding box center [428, 254] width 15 height 15
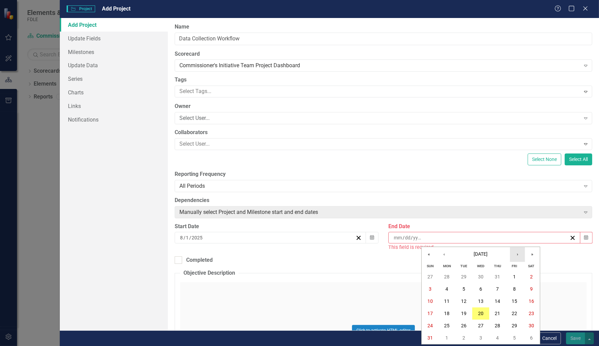
click at [518, 252] on button "›" at bounding box center [517, 254] width 15 height 15
click at [514, 255] on button "›" at bounding box center [517, 254] width 15 height 15
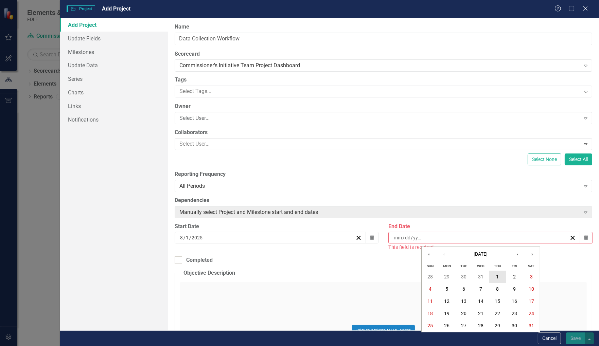
click at [500, 277] on button "1" at bounding box center [497, 277] width 17 height 12
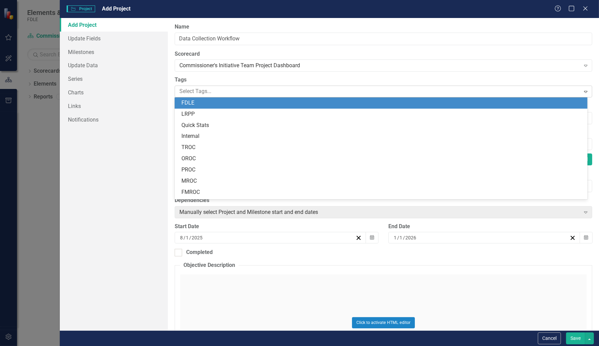
click at [205, 93] on div at bounding box center [378, 91] width 403 height 9
click at [205, 103] on div "FDLE" at bounding box center [382, 103] width 402 height 8
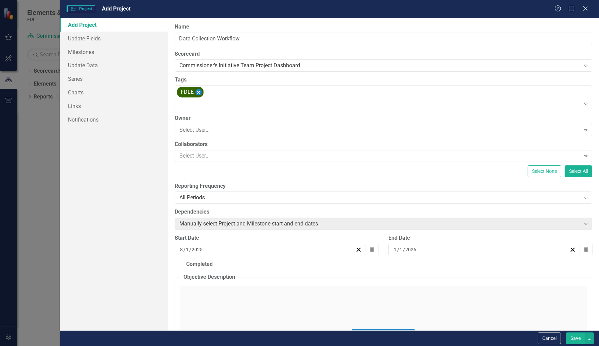
click at [199, 92] on icon "Remove [object Object]" at bounding box center [198, 92] width 6 height 8
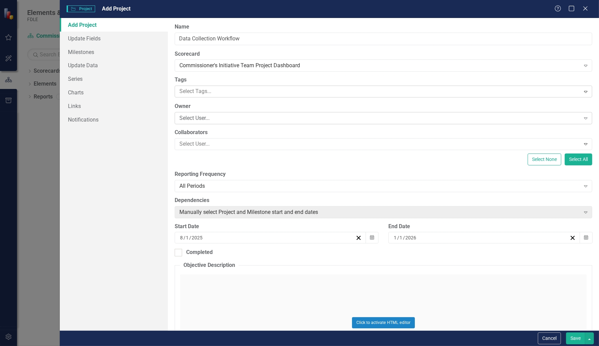
click at [211, 117] on div "Select User..." at bounding box center [379, 118] width 401 height 8
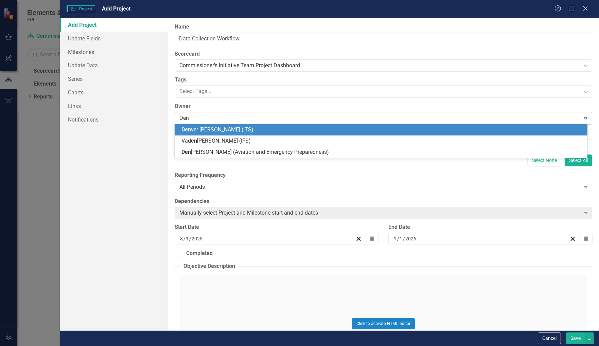
type input "Denn"
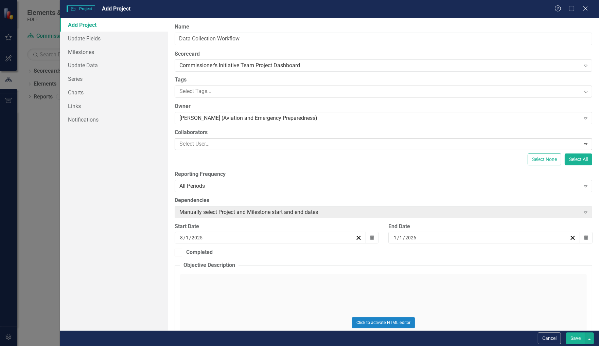
click at [209, 144] on div at bounding box center [378, 144] width 403 height 9
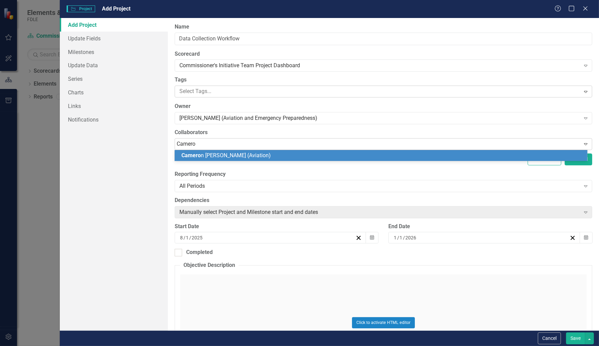
type input "Cameron"
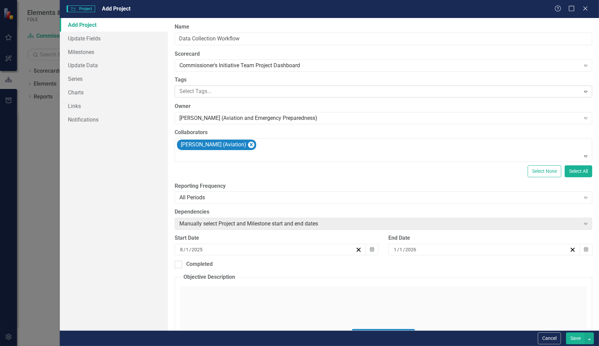
click at [343, 182] on label "Reporting Frequency" at bounding box center [383, 186] width 417 height 8
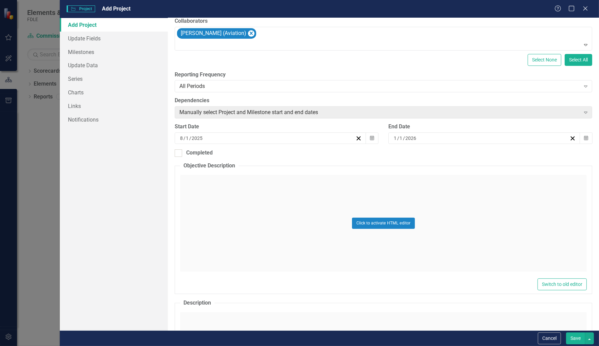
scroll to position [170, 0]
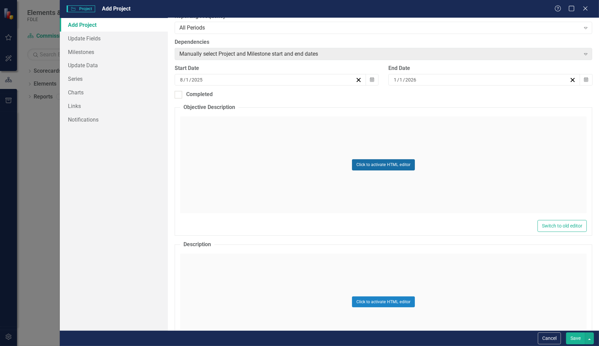
click at [382, 162] on button "Click to activate HTML editor" at bounding box center [383, 164] width 63 height 11
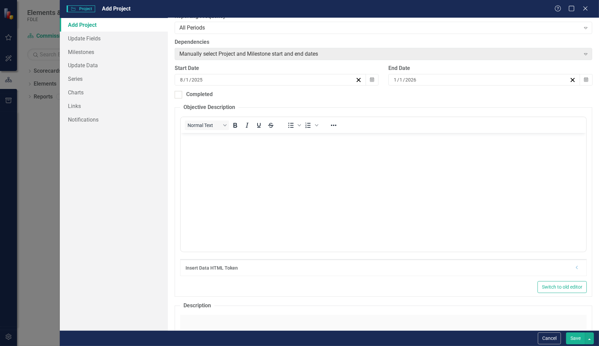
scroll to position [0, 0]
click at [222, 140] on p "Rich Text Area. Press ALT-0 for help." at bounding box center [383, 138] width 402 height 8
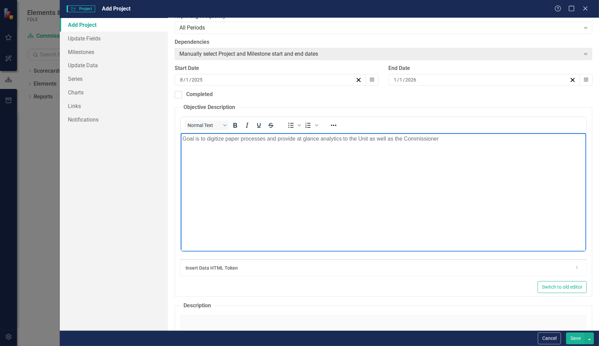
click at [295, 139] on p "Goal is to digitize paper processes and provide at glance analytics to the Unit…" at bounding box center [383, 138] width 402 height 8
click at [296, 140] on p "Goal is to digitize paper processes and provide at glance analytics to the Unit…" at bounding box center [383, 138] width 402 height 8
drag, startPoint x: 346, startPoint y: 139, endPoint x: 334, endPoint y: 168, distance: 32.3
click at [346, 139] on p "Goal is to digitize paper processes and provide a at glance analytics to the Un…" at bounding box center [383, 138] width 402 height 8
click at [301, 139] on p "Goal is to digitize paper processes and provide a at glance analytic to the Uni…" at bounding box center [383, 138] width 402 height 8
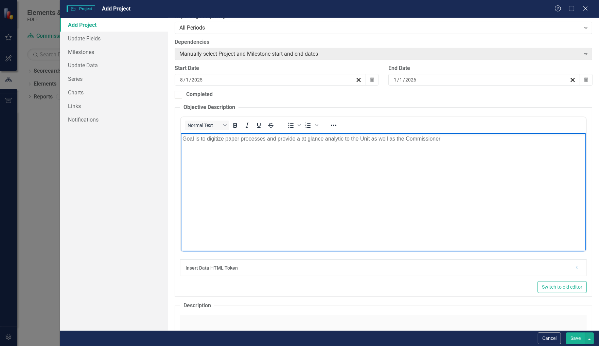
click at [279, 141] on p "Goal is to digitize paper processes and provide a at glance analytic to the Uni…" at bounding box center [383, 138] width 402 height 8
click at [277, 137] on p "Goal is to digitize paper processes and provide a at glance analytic to the Uni…" at bounding box center [383, 138] width 402 height 8
click at [305, 138] on p "Goal is to digitize paper processes and to provide a at glance analytic to the …" at bounding box center [383, 138] width 402 height 8
click at [307, 139] on p "Goal is to digitize paper processes and to provide at glance analytic to the Un…" at bounding box center [383, 138] width 402 height 8
click at [350, 138] on p "Goal is to digitize paper processes and to provide at a glance analytic to the …" at bounding box center [383, 138] width 402 height 8
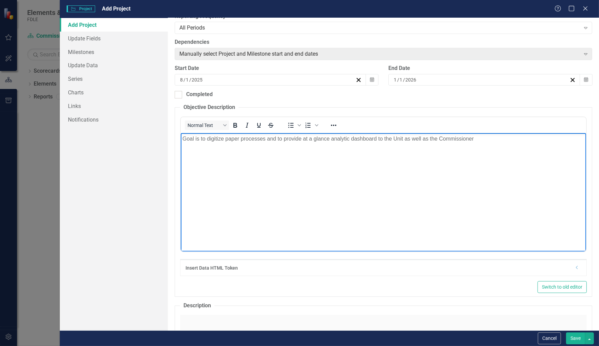
click at [351, 139] on p "Goal is to digitize paper processes and to provide at a glance analytic dashboa…" at bounding box center [383, 138] width 402 height 8
click at [349, 137] on p "Goal is to digitize paper processes and to provide at a glance analytic dashboa…" at bounding box center [383, 138] width 402 height 8
click at [420, 133] on body "Goal is to digitize paper processes and to provide at a glance analytical dashb…" at bounding box center [382, 184] width 405 height 102
click at [380, 140] on p "Goal is to digitize paper processes and to provide at a glance analytical dashb…" at bounding box center [383, 138] width 402 height 8
click at [448, 143] on body "Goal is to digitize paper processes and to provide at a glance analytical dashb…" at bounding box center [382, 184] width 405 height 102
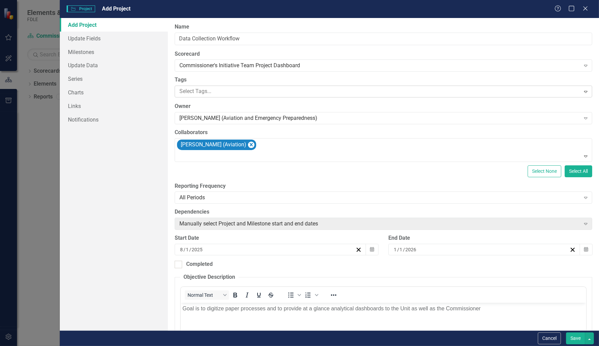
click at [575, 341] on button "Save" at bounding box center [575, 339] width 19 height 12
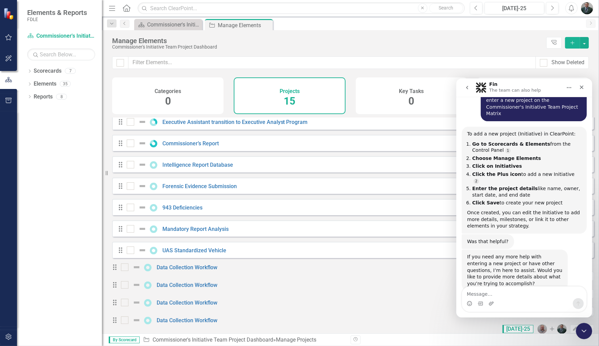
scroll to position [109, 0]
click at [585, 87] on div "Close" at bounding box center [581, 87] width 12 height 12
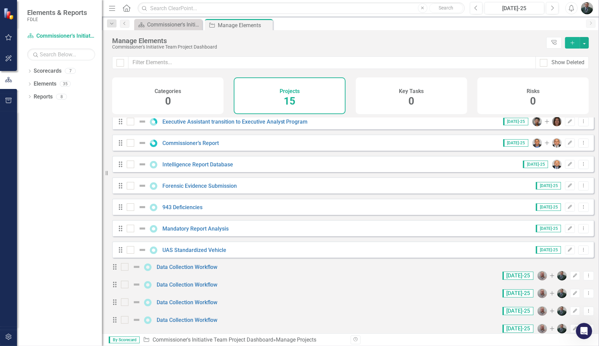
scroll to position [80, 0]
click at [205, 264] on link "Data Collection Workflow" at bounding box center [187, 267] width 61 height 6
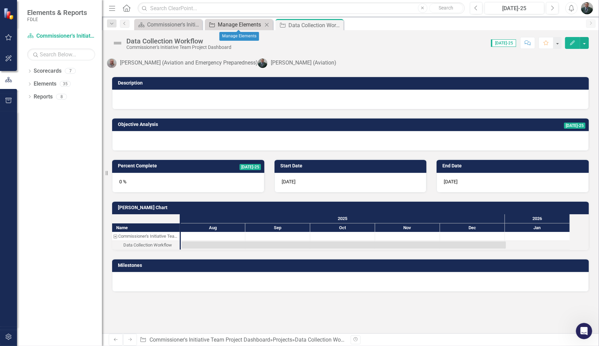
click at [243, 26] on div "Manage Elements" at bounding box center [240, 24] width 45 height 8
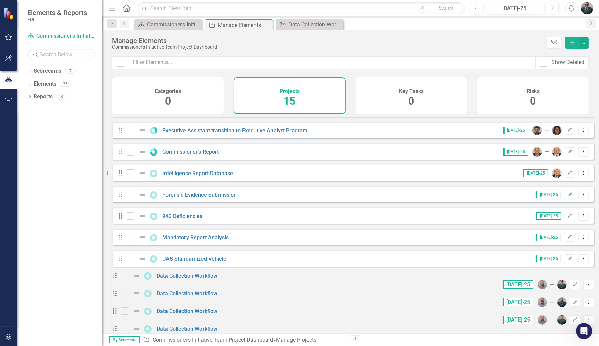
scroll to position [109, 0]
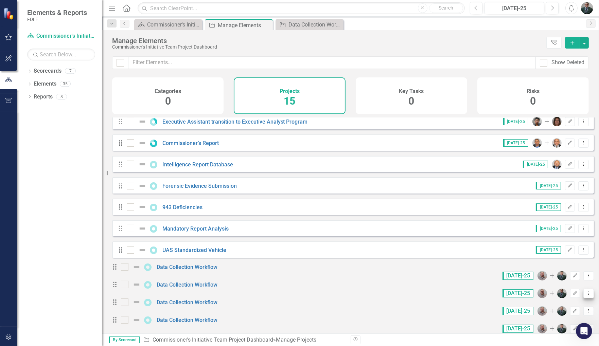
click at [586, 291] on icon "Dropdown Menu" at bounding box center [589, 293] width 6 height 4
click at [548, 326] on link "Trash Delete Project" at bounding box center [554, 327] width 57 height 13
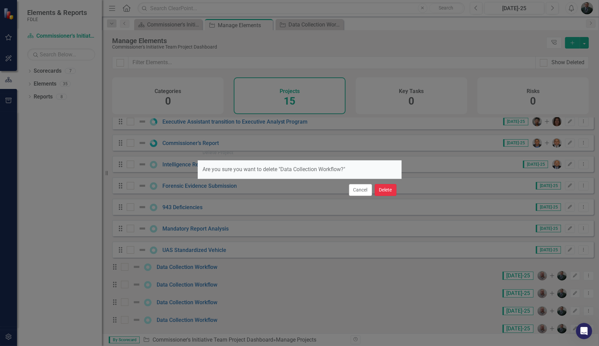
click at [386, 192] on button "Delete" at bounding box center [386, 190] width 22 height 12
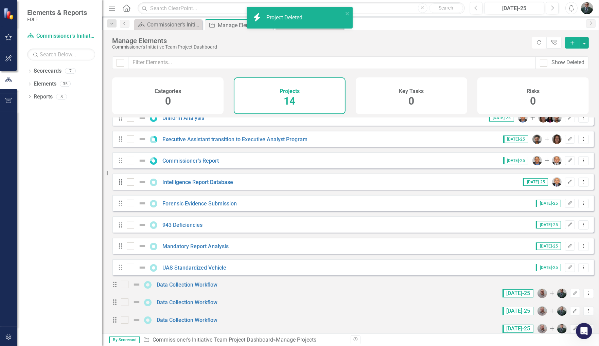
scroll to position [88, 0]
click at [586, 309] on icon "Dropdown Menu" at bounding box center [589, 311] width 6 height 4
click at [565, 288] on link "Trash Delete Project" at bounding box center [554, 288] width 57 height 13
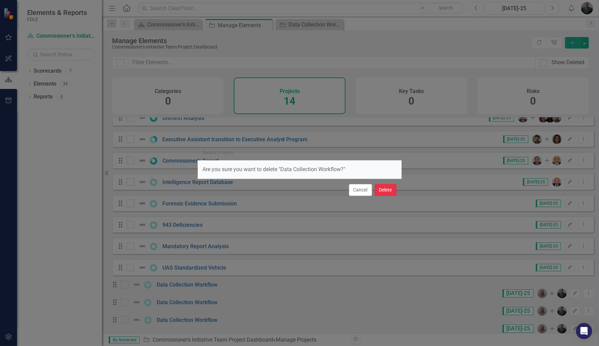
click at [390, 187] on button "Delete" at bounding box center [386, 190] width 22 height 12
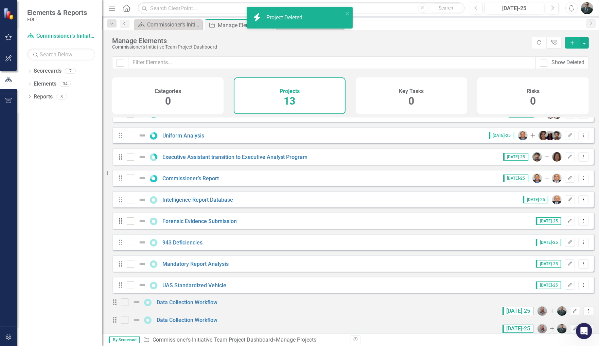
scroll to position [67, 0]
click at [586, 326] on icon "Dropdown Menu" at bounding box center [589, 328] width 6 height 4
click at [556, 308] on link "Trash Delete Project" at bounding box center [554, 310] width 57 height 13
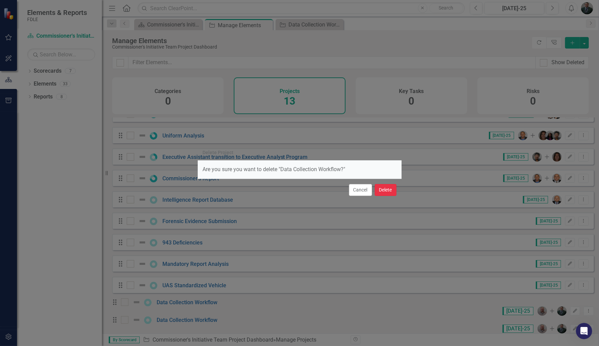
click at [387, 187] on button "Delete" at bounding box center [386, 190] width 22 height 12
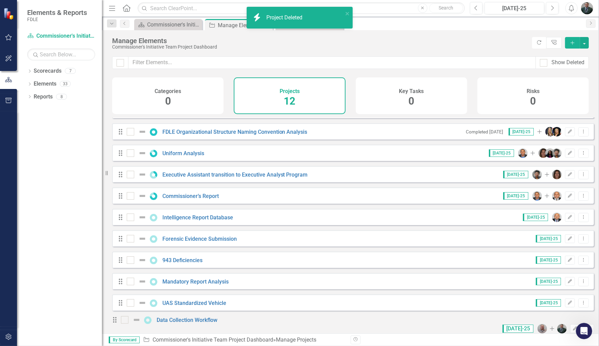
scroll to position [45, 0]
click at [80, 239] on div "Dropdown Scorecards 7 Dropdown FDLE Commissioner's Initiative Team Project Dash…" at bounding box center [59, 206] width 85 height 281
